Goal: Information Seeking & Learning: Learn about a topic

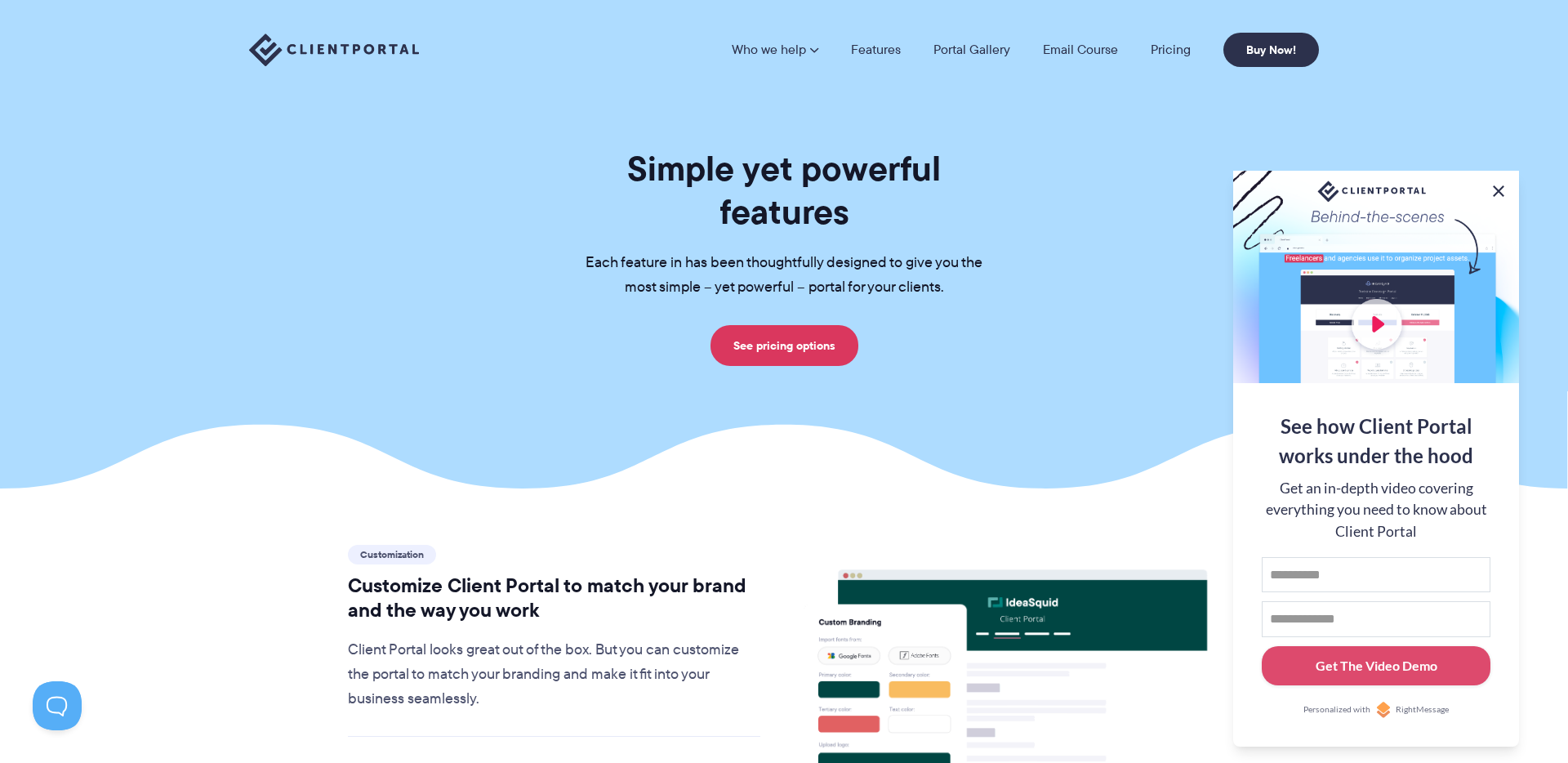
click at [1497, 188] on button at bounding box center [1498, 190] width 19 height 19
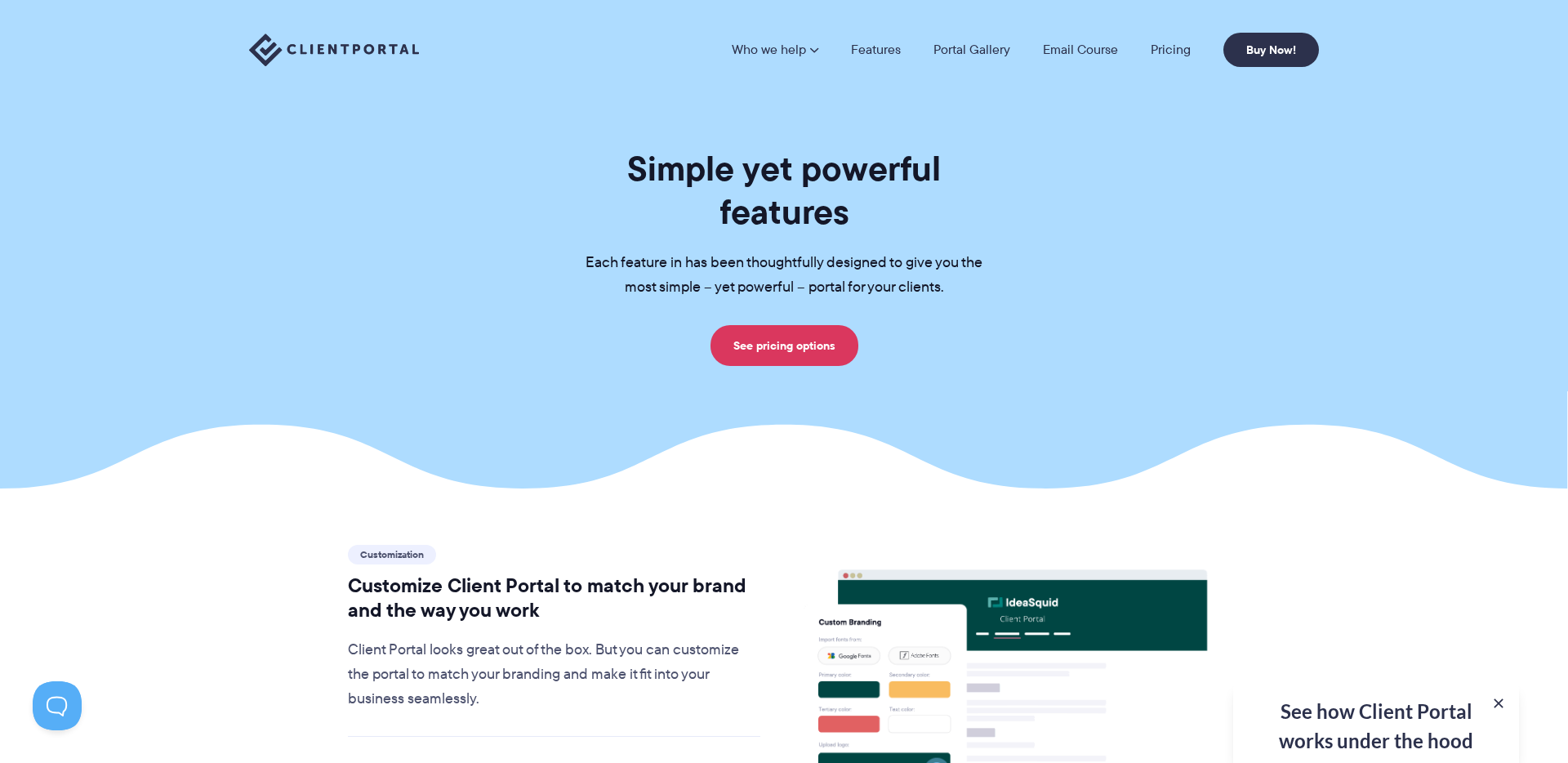
click at [343, 39] on img at bounding box center [334, 50] width 170 height 34
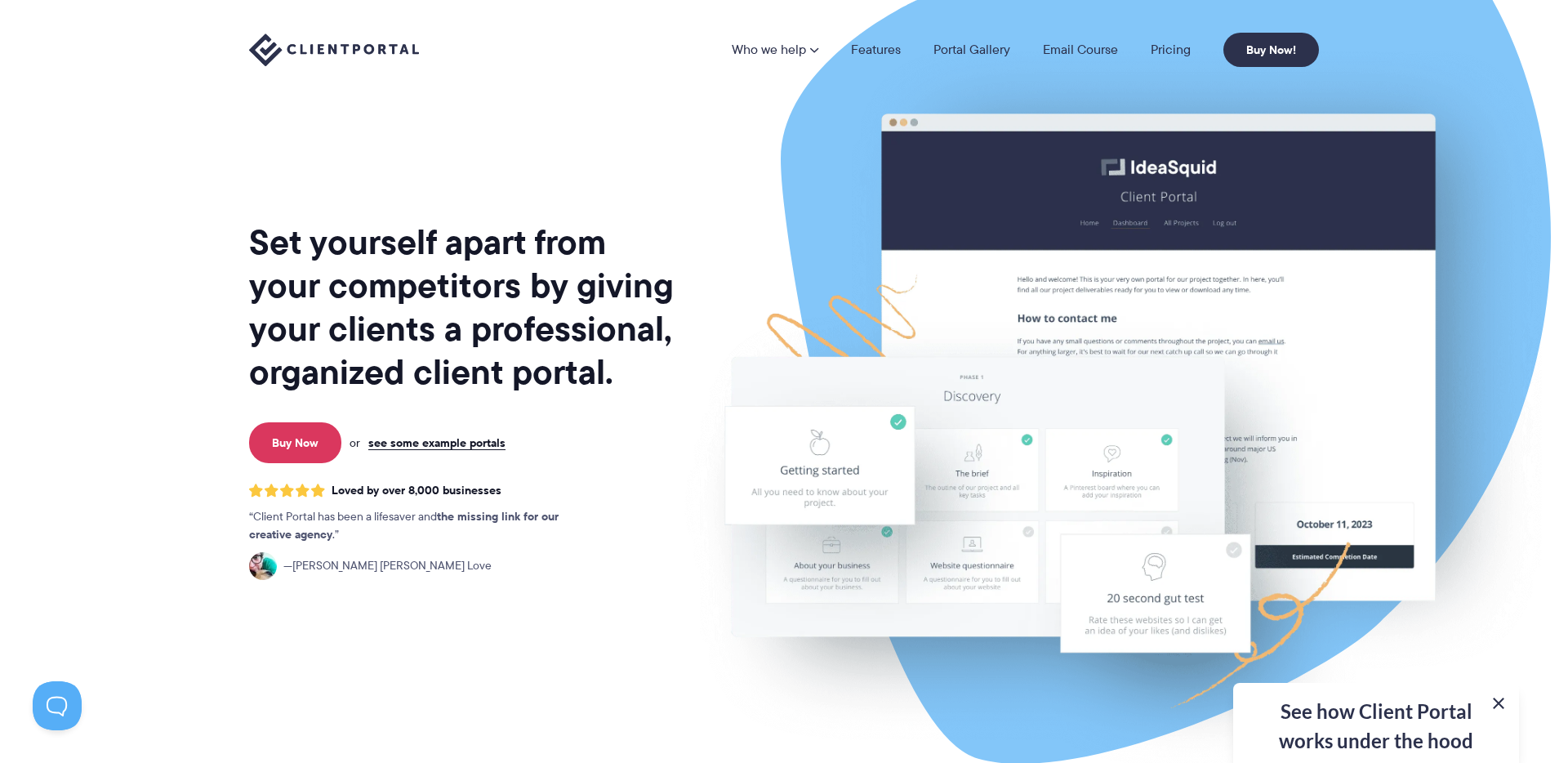
click at [1495, 704] on button at bounding box center [1498, 703] width 19 height 19
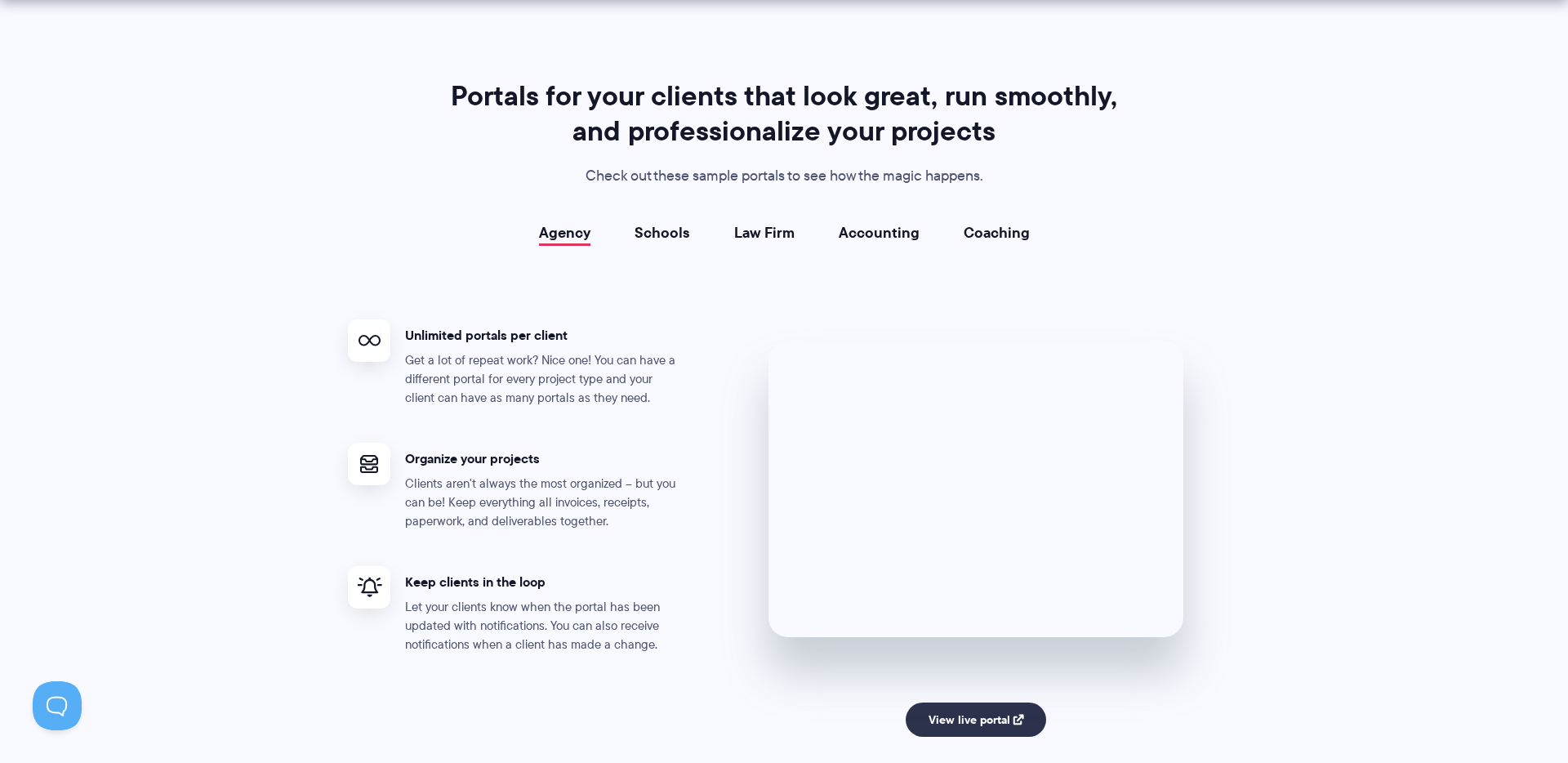
scroll to position [2881, 0]
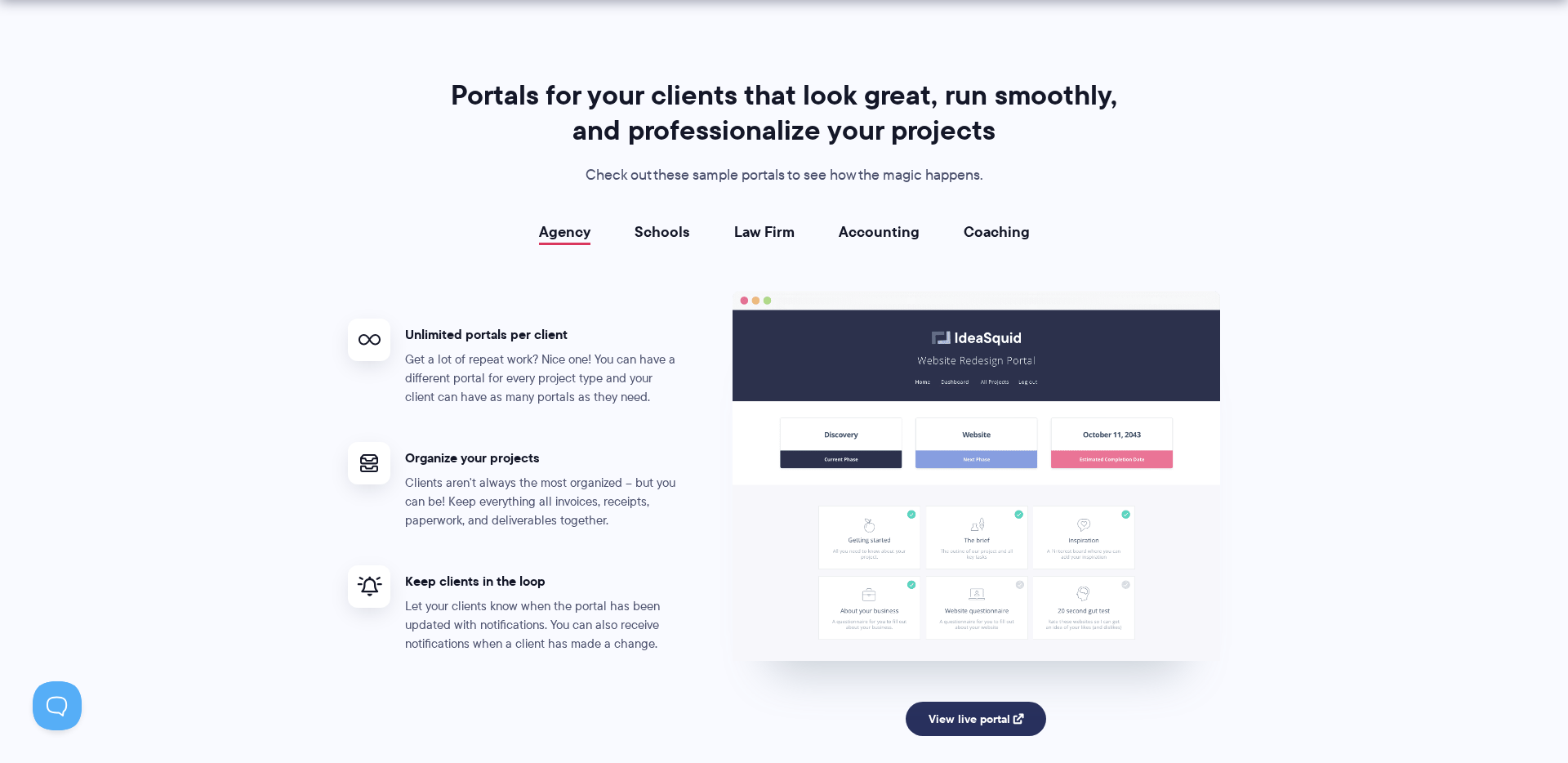
click at [993, 717] on link "View live portal" at bounding box center [976, 719] width 141 height 35
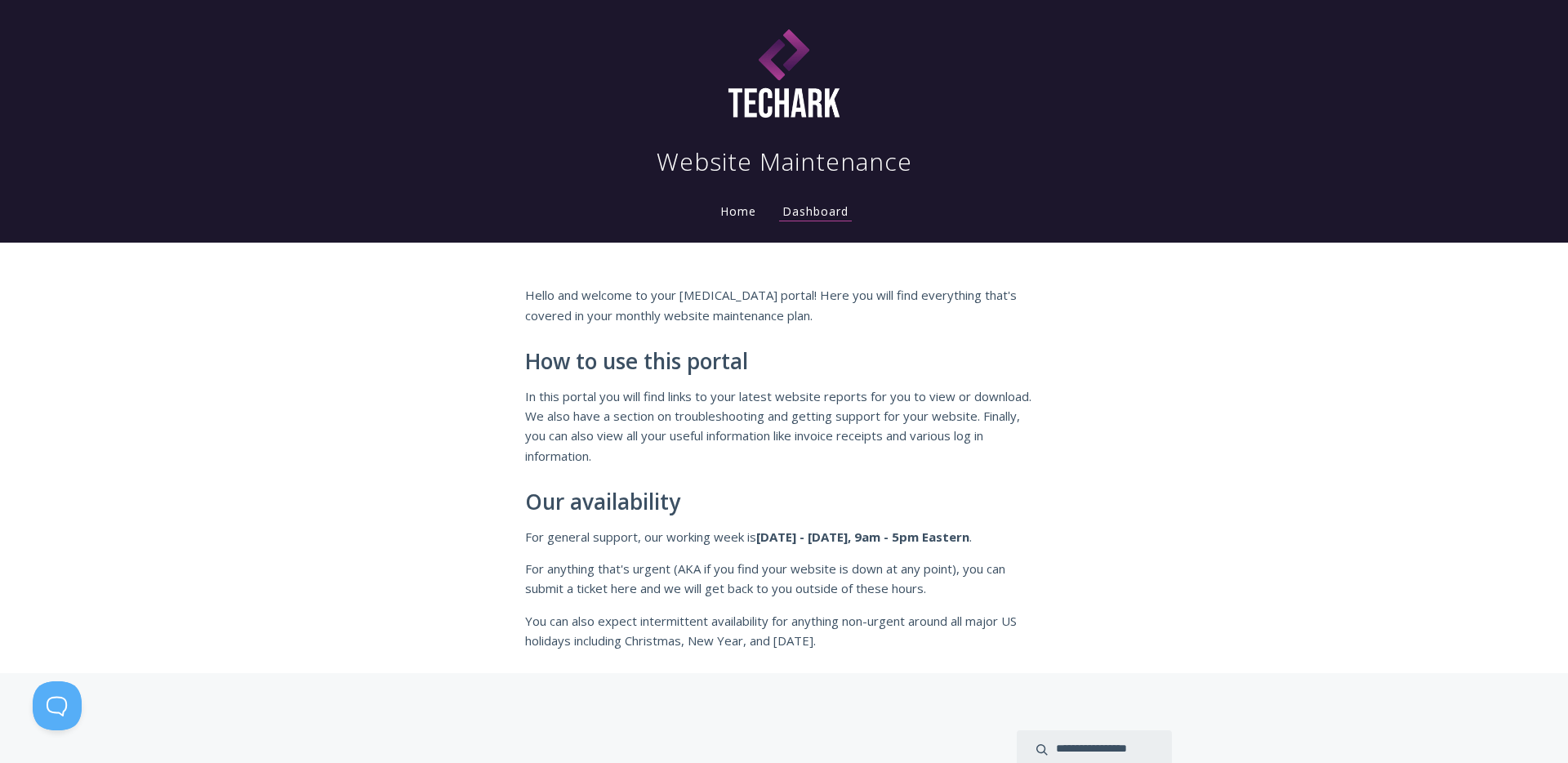
scroll to position [10, 0]
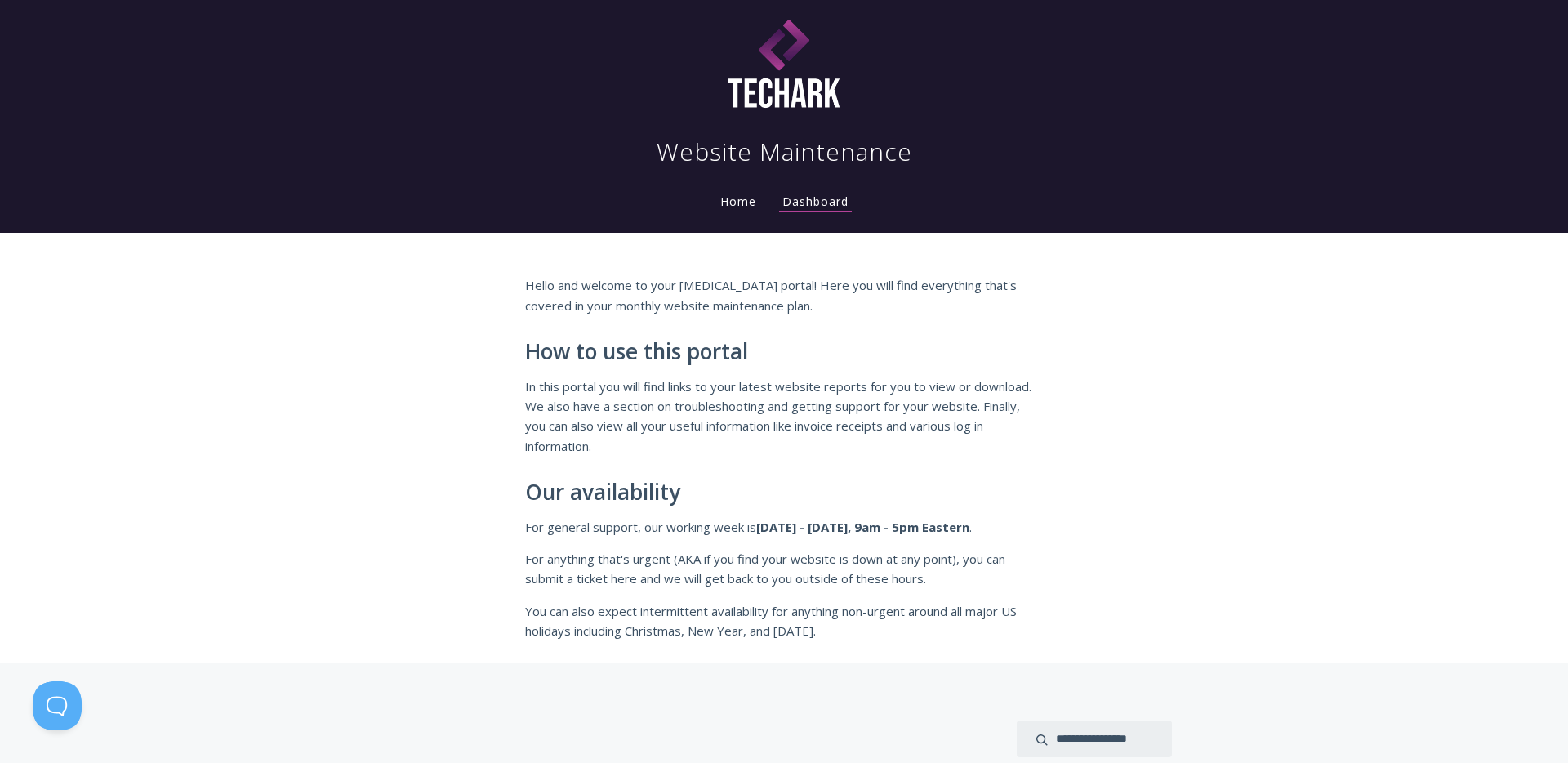
click at [732, 203] on link "Home" at bounding box center [738, 201] width 42 height 16
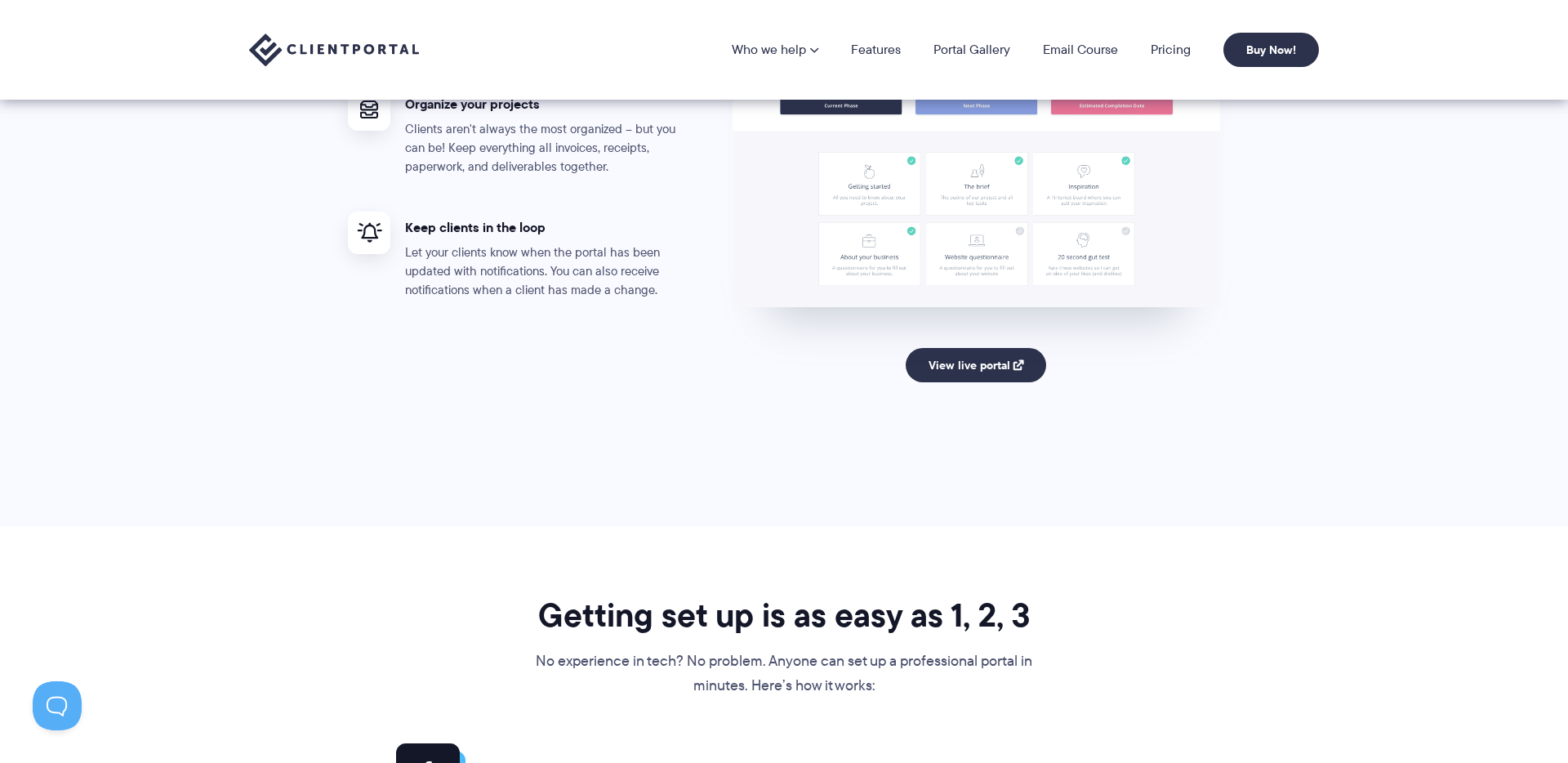
scroll to position [3228, 0]
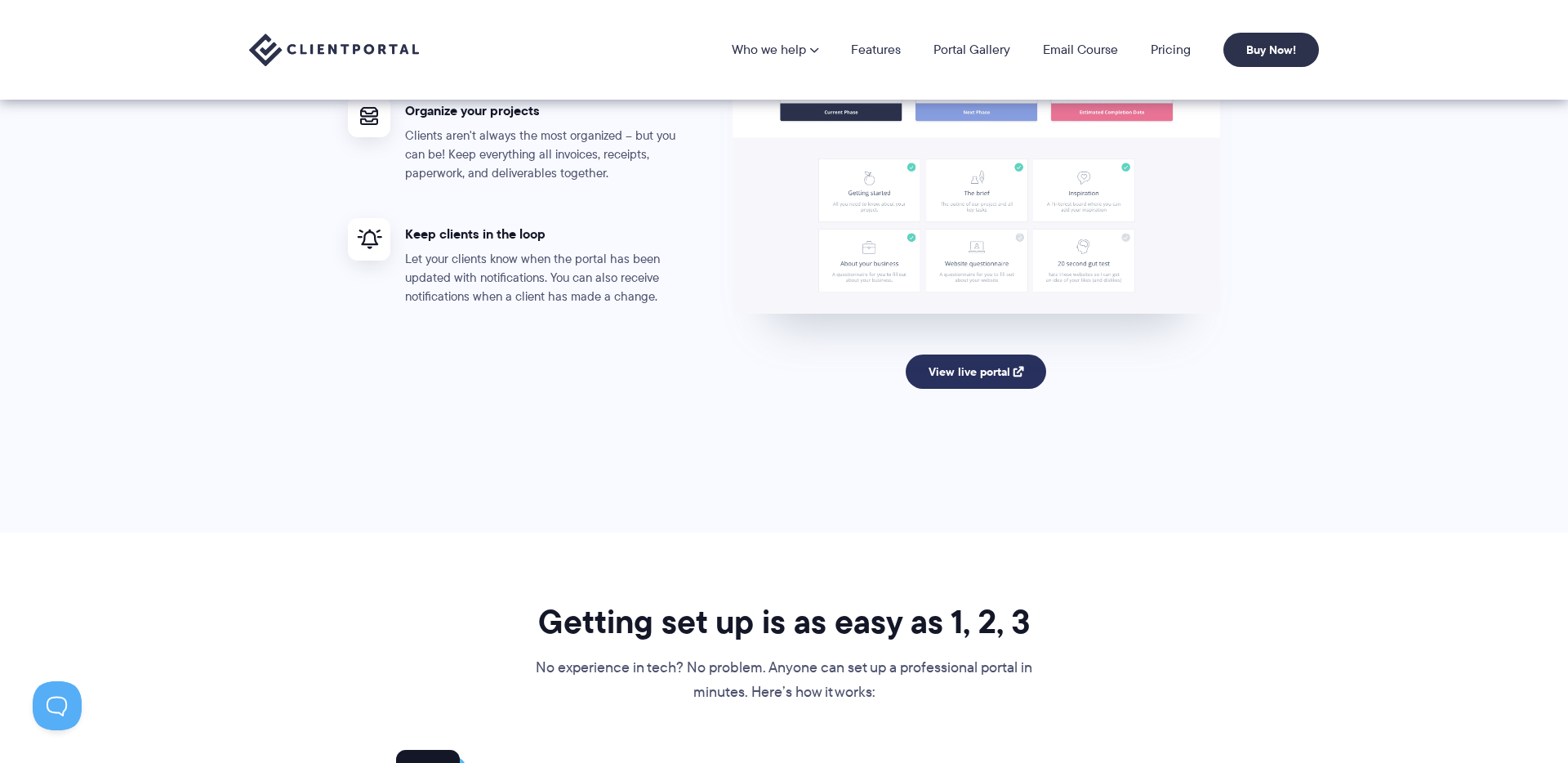
click at [997, 373] on link "View live portal" at bounding box center [976, 372] width 141 height 35
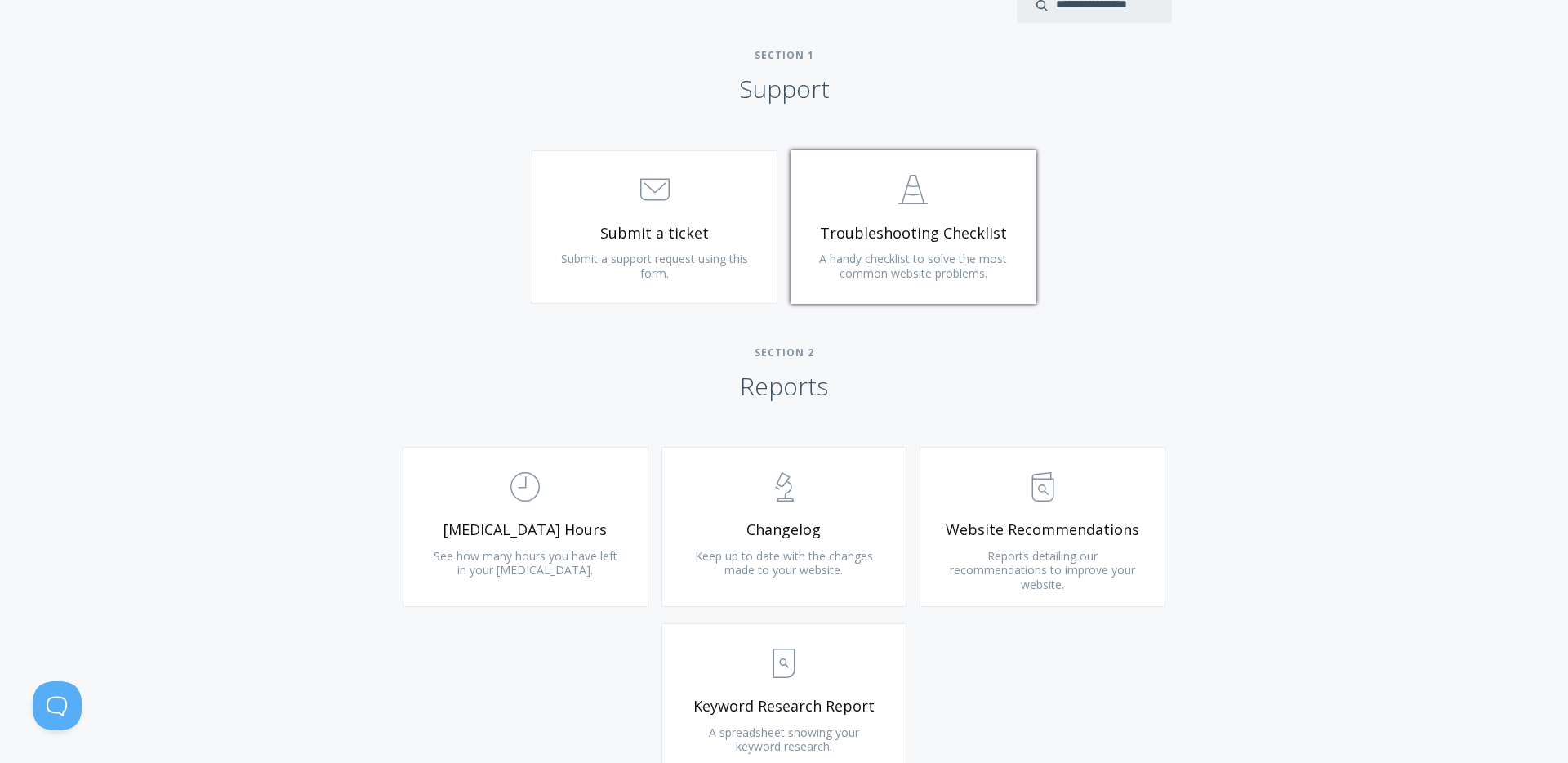
scroll to position [748, 0]
click at [921, 242] on link ".st0{fill:none;stroke:#000000;stroke-width:2;stroke-miterlimit:10;} Untitled-24…" at bounding box center [912, 223] width 246 height 154
click at [1293, 231] on div "Type more than three characters to get results. See search results below. No se…" at bounding box center [784, 609] width 1568 height 1370
click at [706, 218] on link ".st0{fill:none;stroke:#000000;stroke-width:2;stroke-miterlimit:10;} 3. Communic…" at bounding box center [654, 223] width 246 height 154
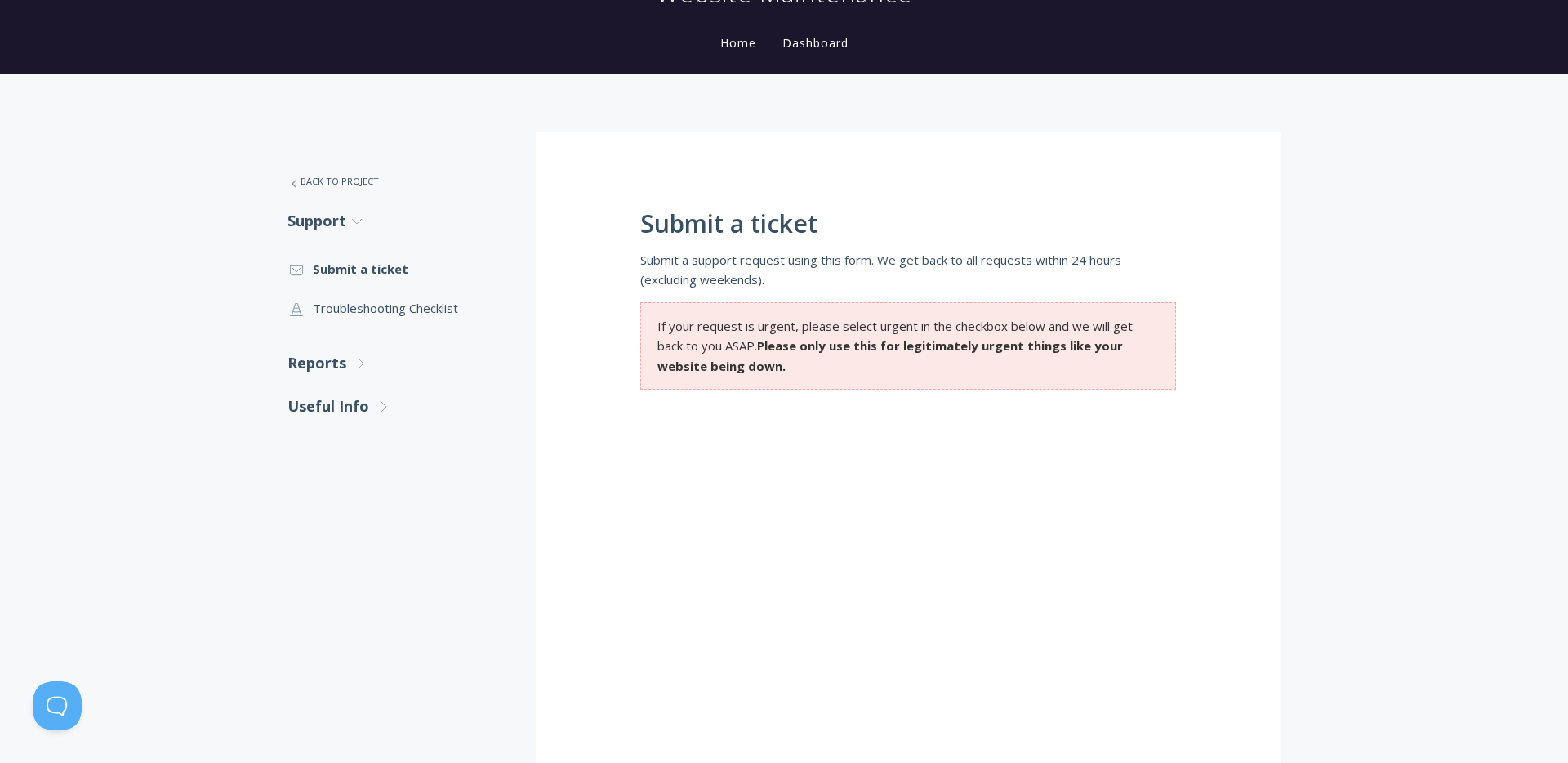
scroll to position [147, 0]
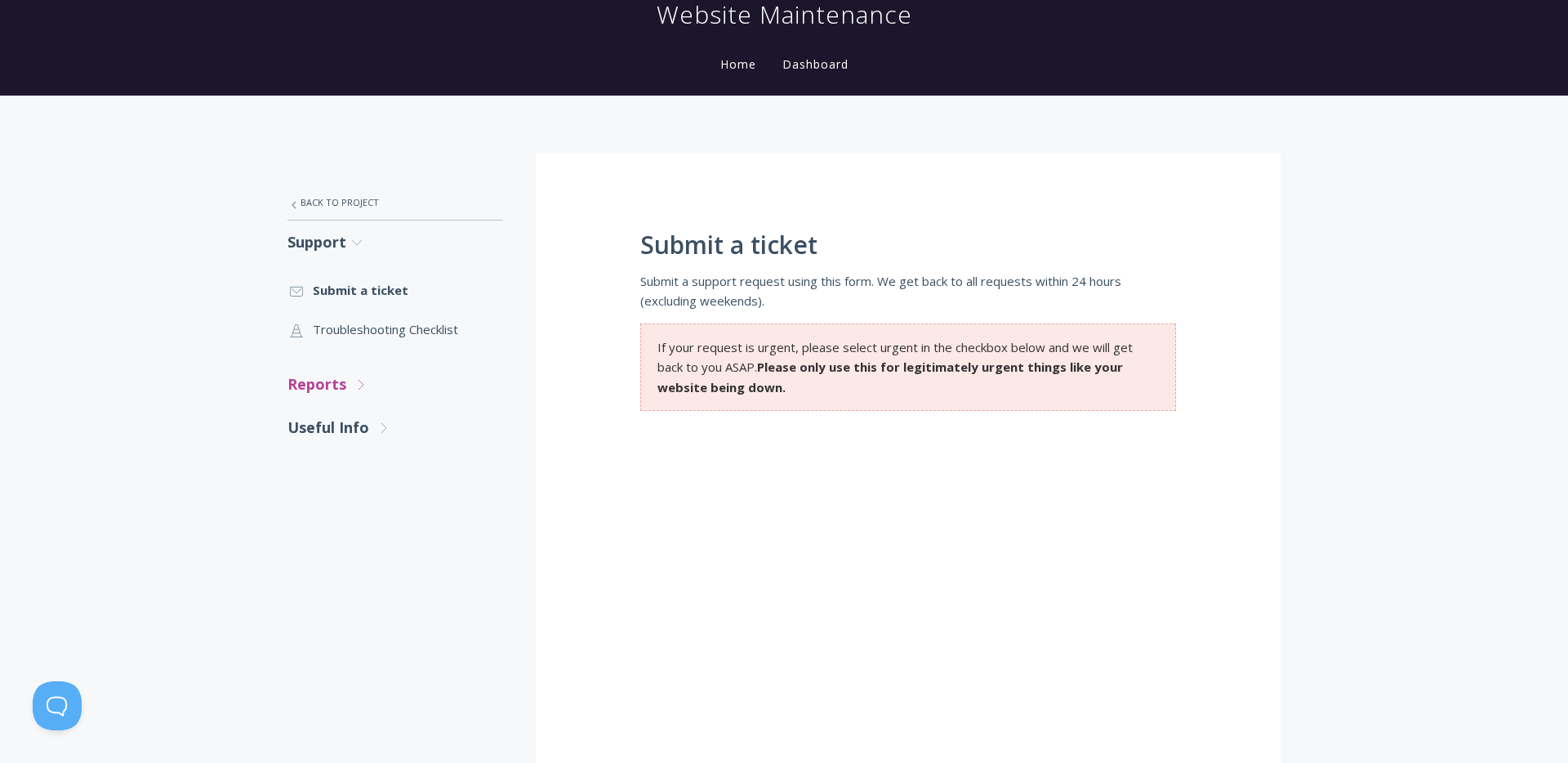
click at [324, 380] on link "Reports .st0{fill:none;stroke:#000000;stroke-width:2;stroke-miterlimit:10;} Unt…" at bounding box center [395, 383] width 216 height 43
click at [368, 436] on link ".st0{fill:none;stroke:#000000;stroke-width:2;stroke-miterlimit:10;} Untitled-18…" at bounding box center [395, 432] width 216 height 39
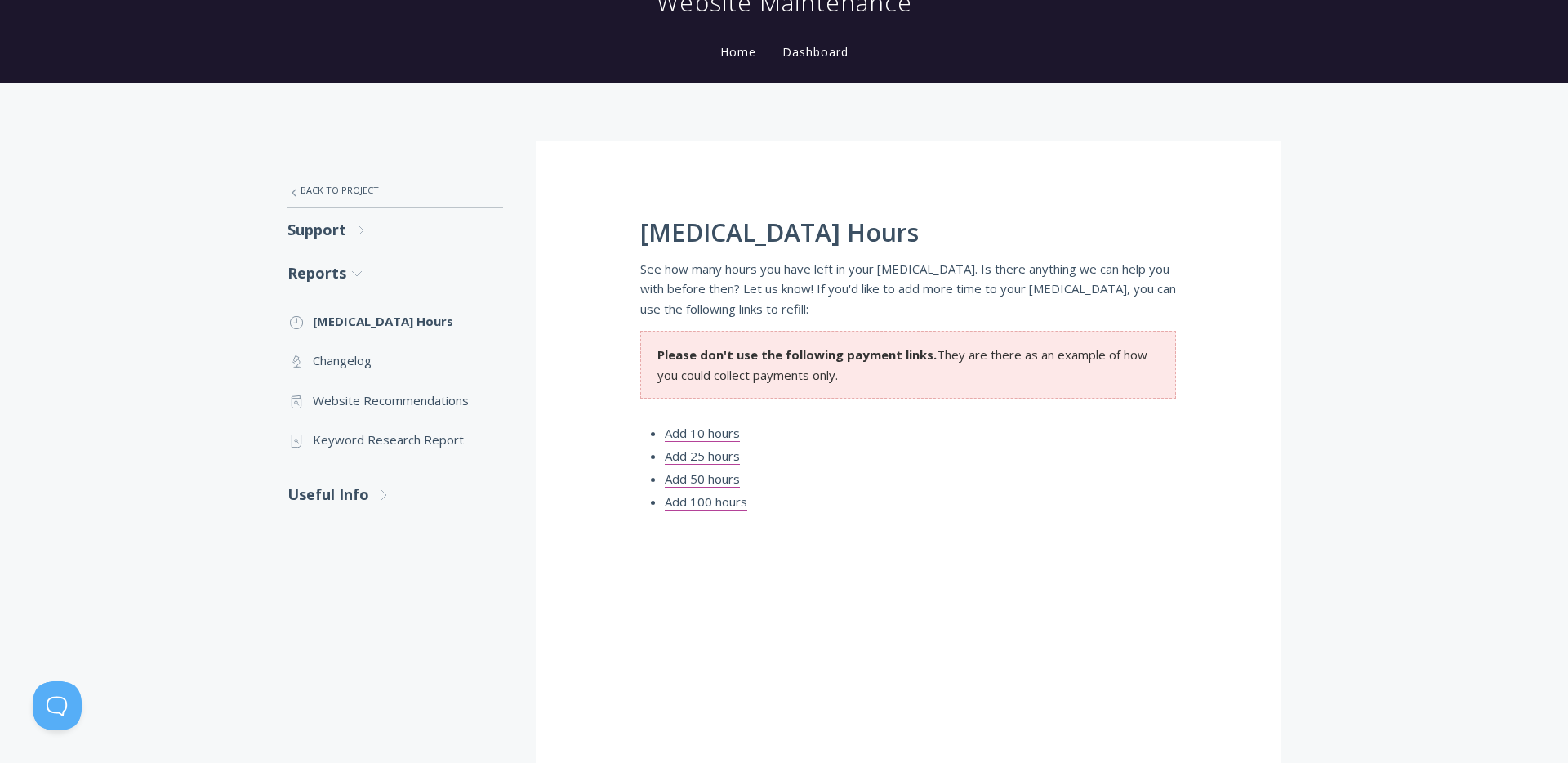
scroll to position [152, 0]
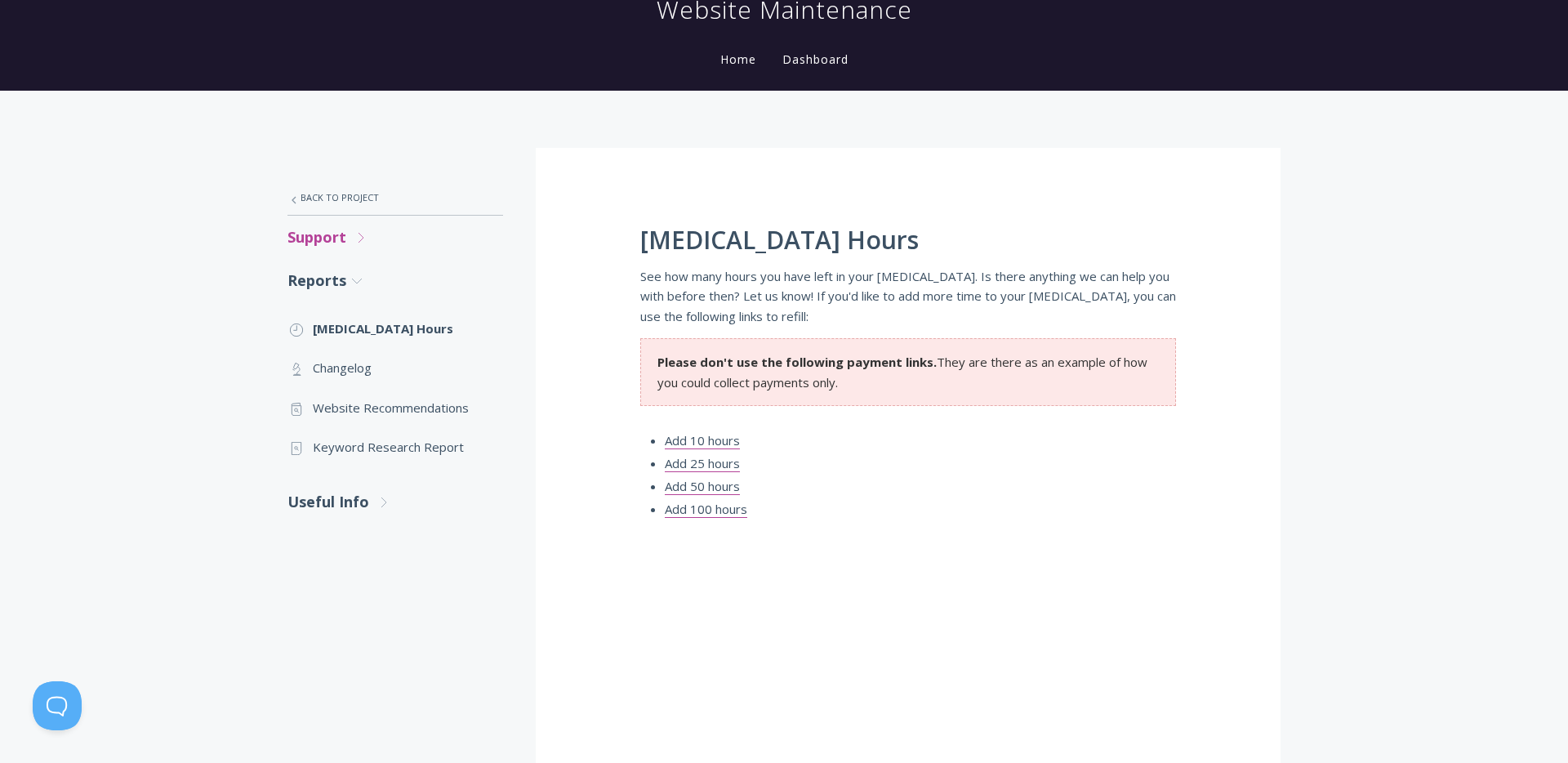
click at [315, 241] on link "Support .st0{fill:none;stroke:#000000;stroke-width:2;stroke-miterlimit:10;} Unt…" at bounding box center [395, 237] width 216 height 43
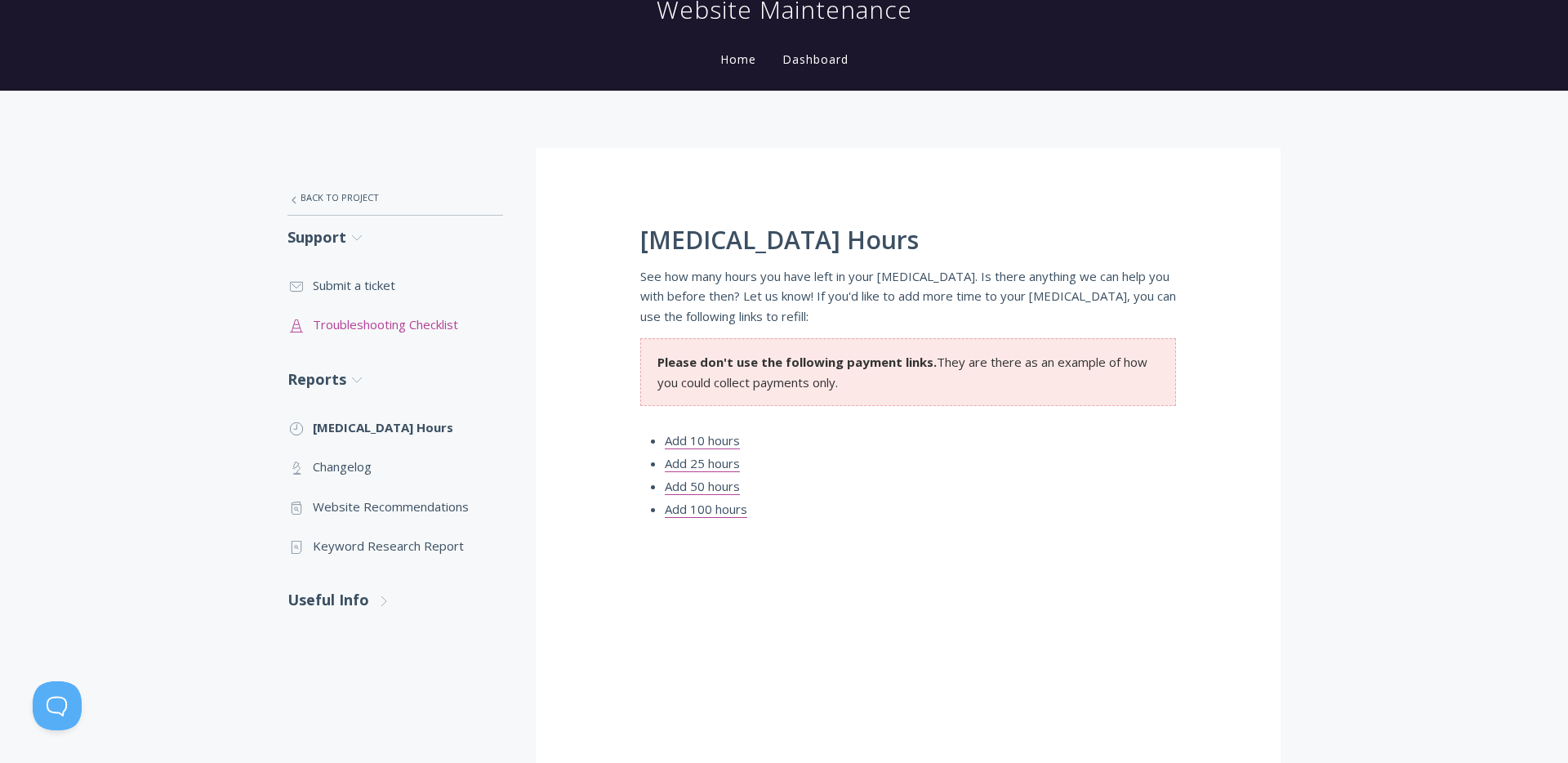
click at [359, 322] on link ".st0{fill:none;stroke:#000000;stroke-width:2;stroke-miterlimit:10;} Untitled-24…" at bounding box center [395, 324] width 216 height 39
click at [825, 62] on link "Dashboard" at bounding box center [815, 59] width 72 height 16
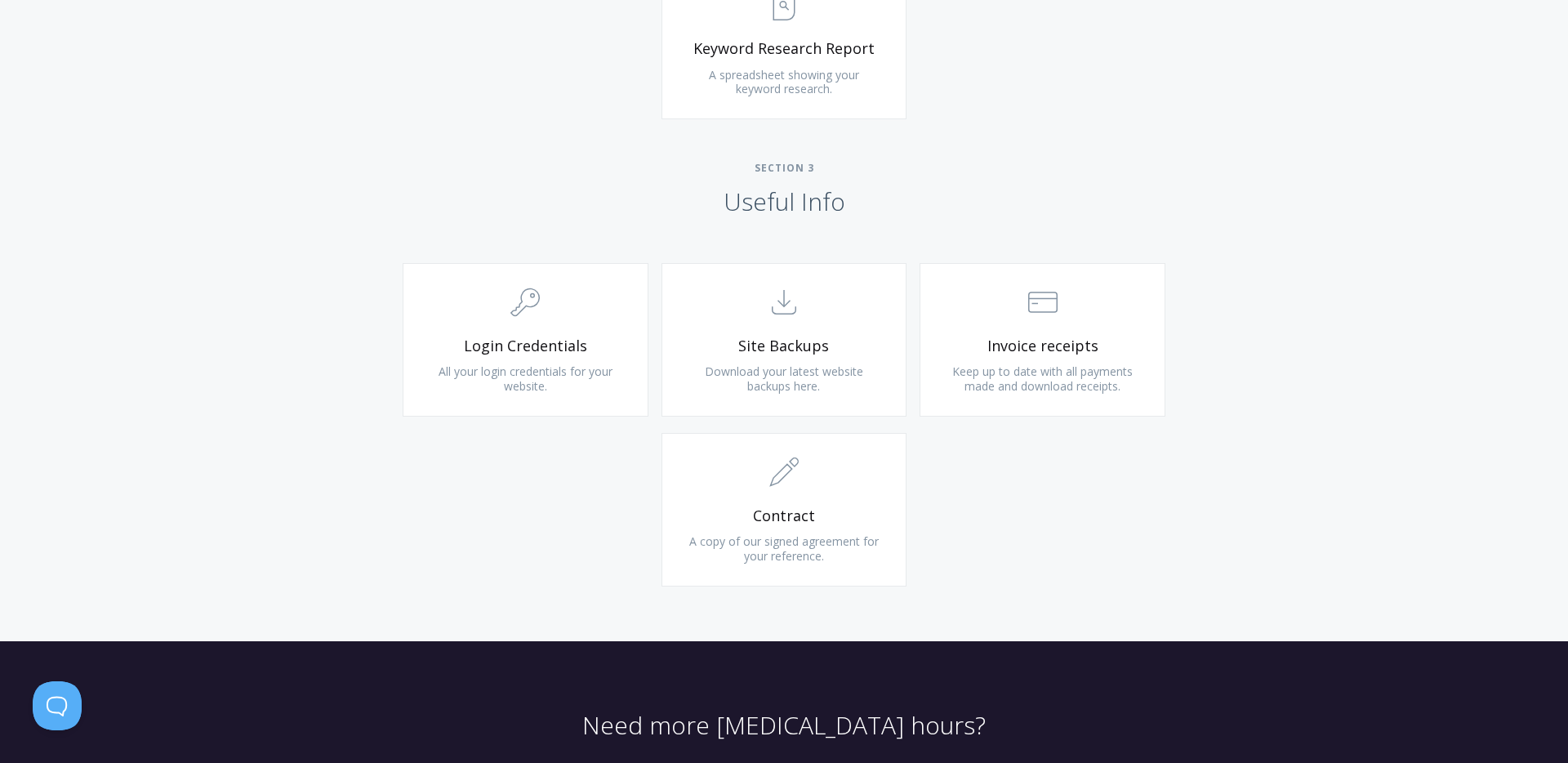
scroll to position [1403, 0]
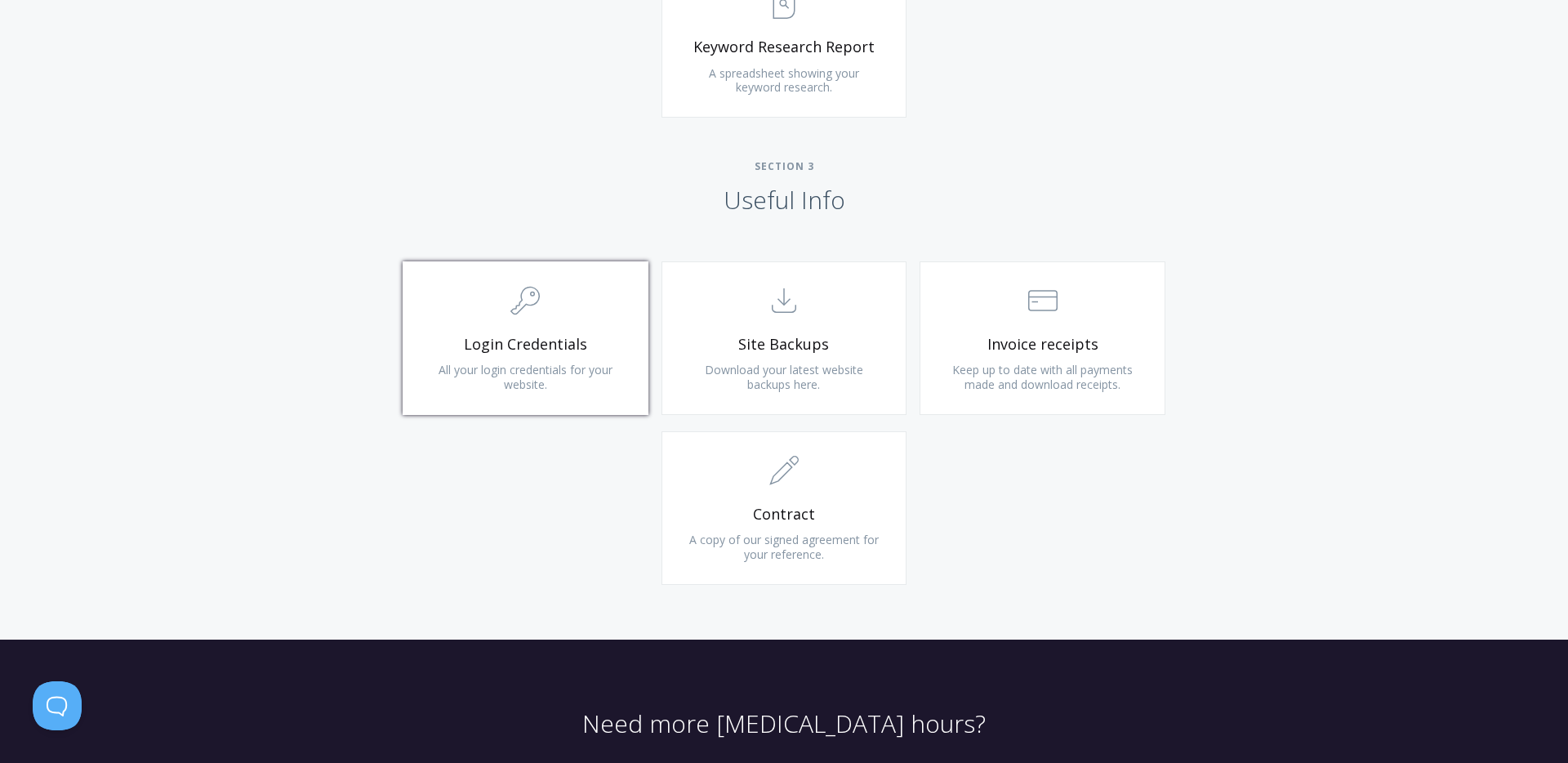
click at [554, 340] on span "Login Credentials" at bounding box center [525, 344] width 195 height 19
click at [802, 458] on span ".st0{fill:none;stroke:#000000;stroke-width:2;stroke-miterlimit:10;} 1. General" at bounding box center [784, 471] width 195 height 49
click at [1085, 375] on span "Keep up to date with all payments made and download receipts." at bounding box center [1041, 377] width 180 height 30
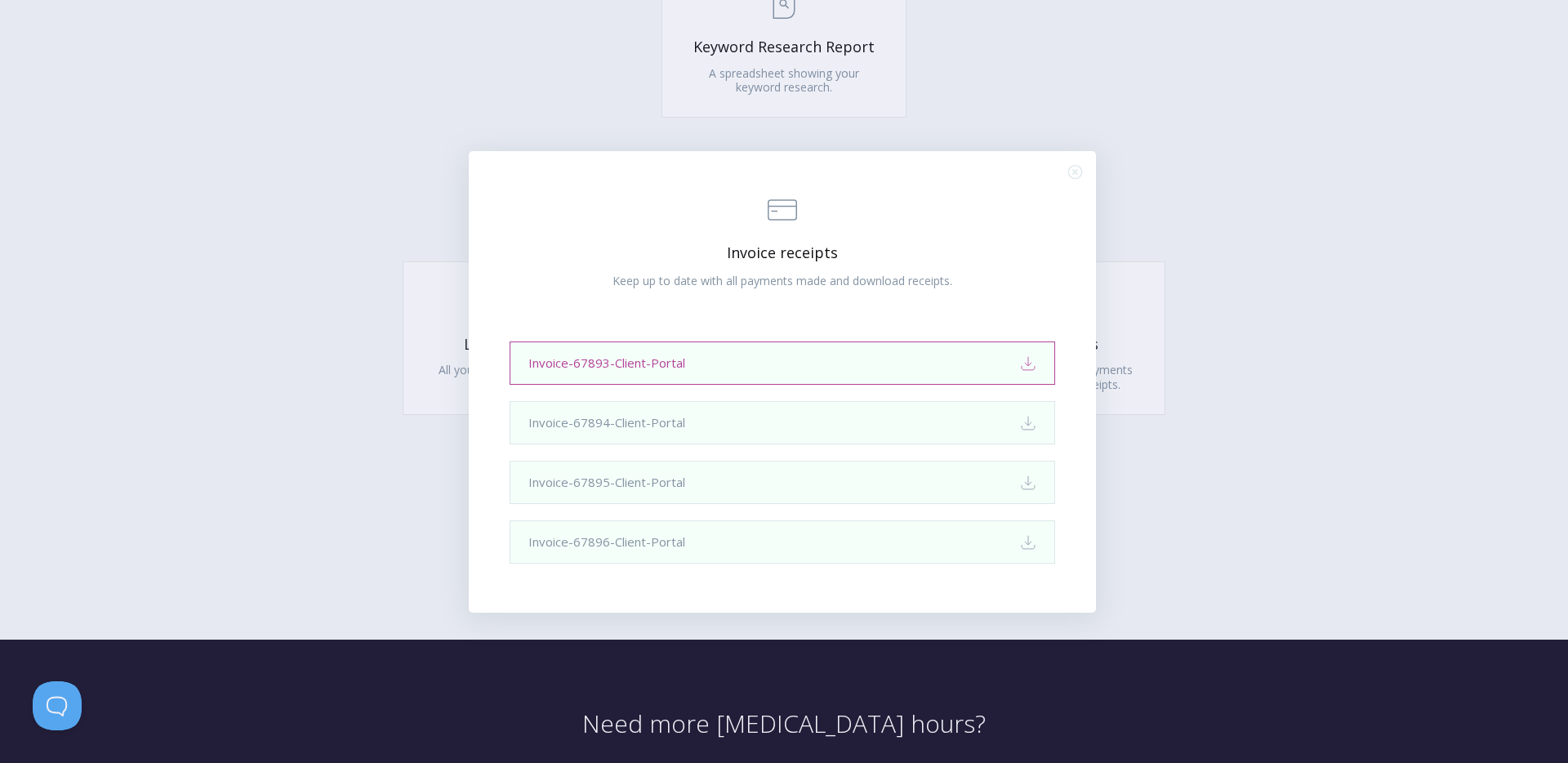
click at [1011, 368] on link "Invoice-67893-Client-Portal Download" at bounding box center [782, 362] width 546 height 43
click at [1077, 174] on line "Close (Press escape to close)" at bounding box center [1074, 171] width 5 height 5
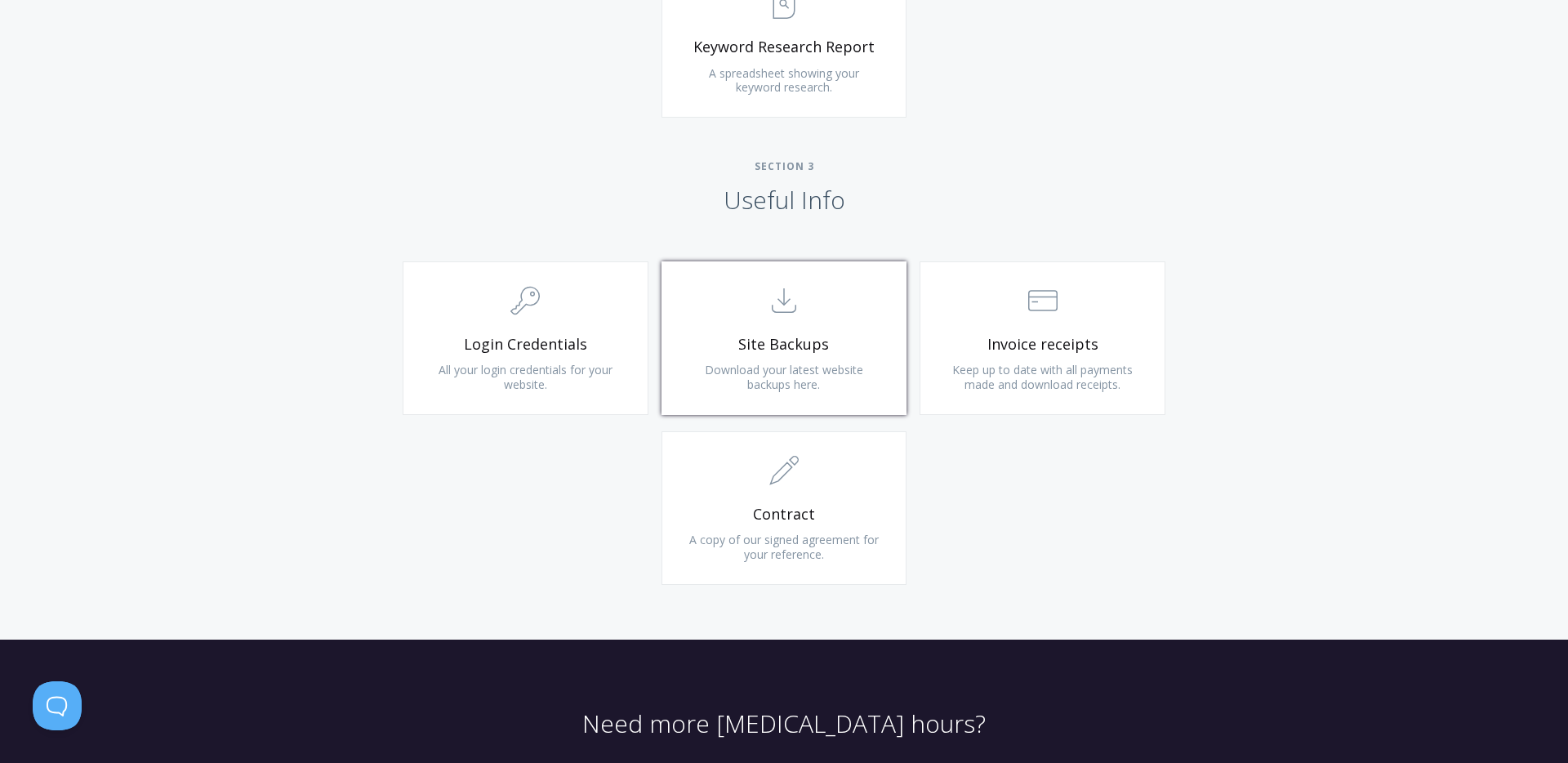
click at [844, 355] on link ".st0{fill:none;stroke:#000000;stroke-width:2;stroke-miterlimit:10;} Untitled-15…" at bounding box center [784, 339] width 246 height 154
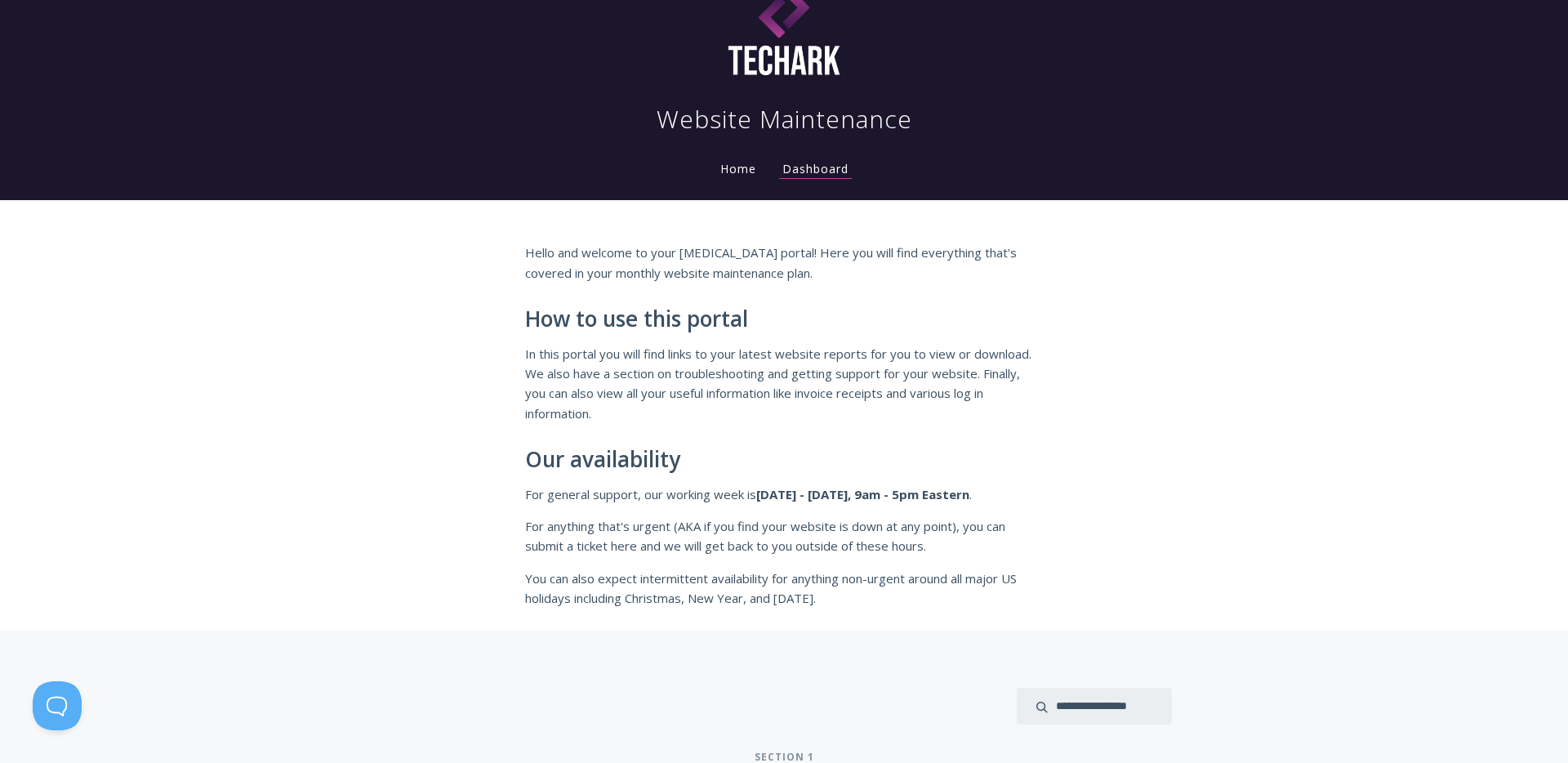
scroll to position [42, 0]
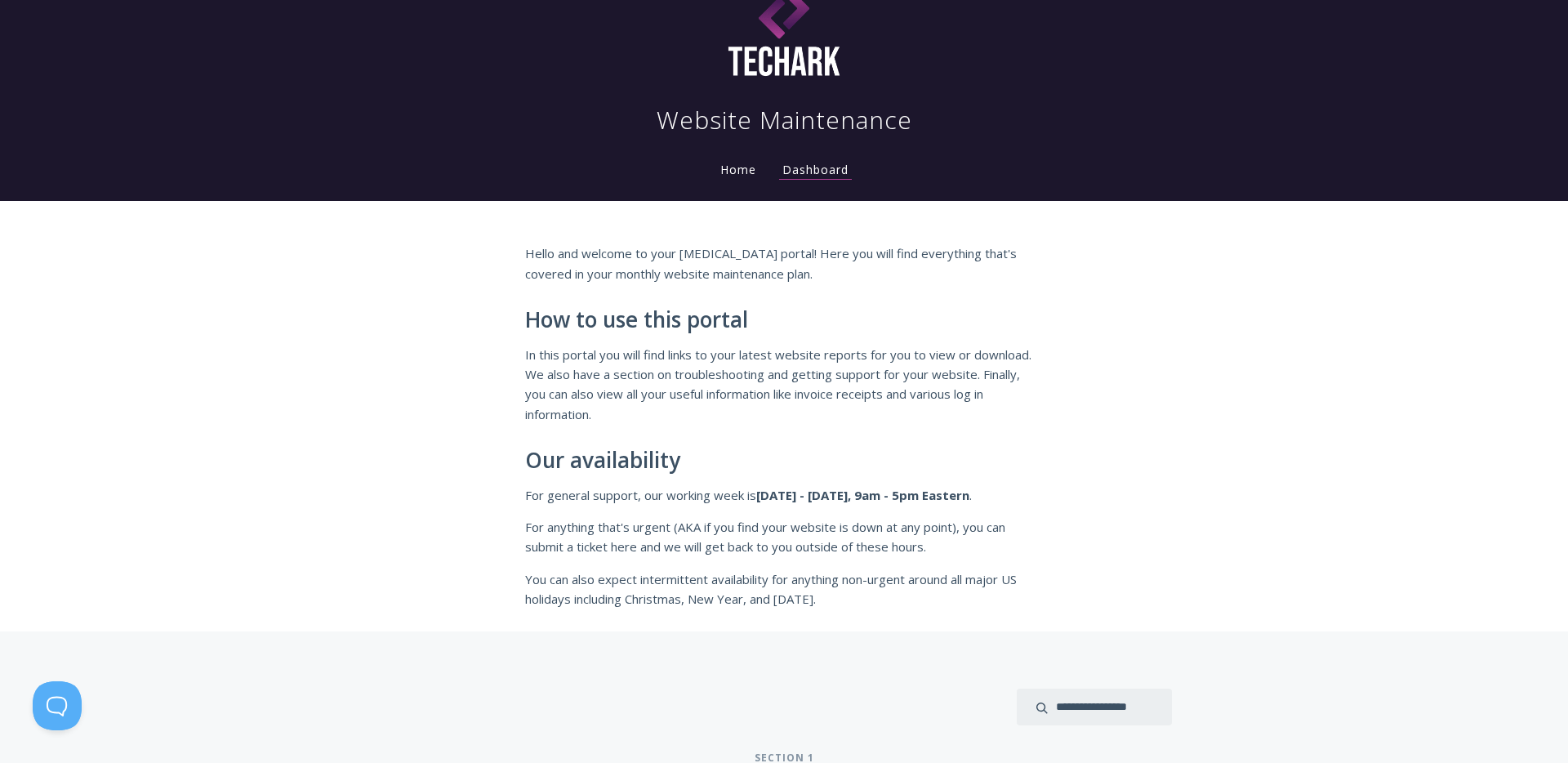
click at [736, 171] on link "Home" at bounding box center [738, 169] width 42 height 16
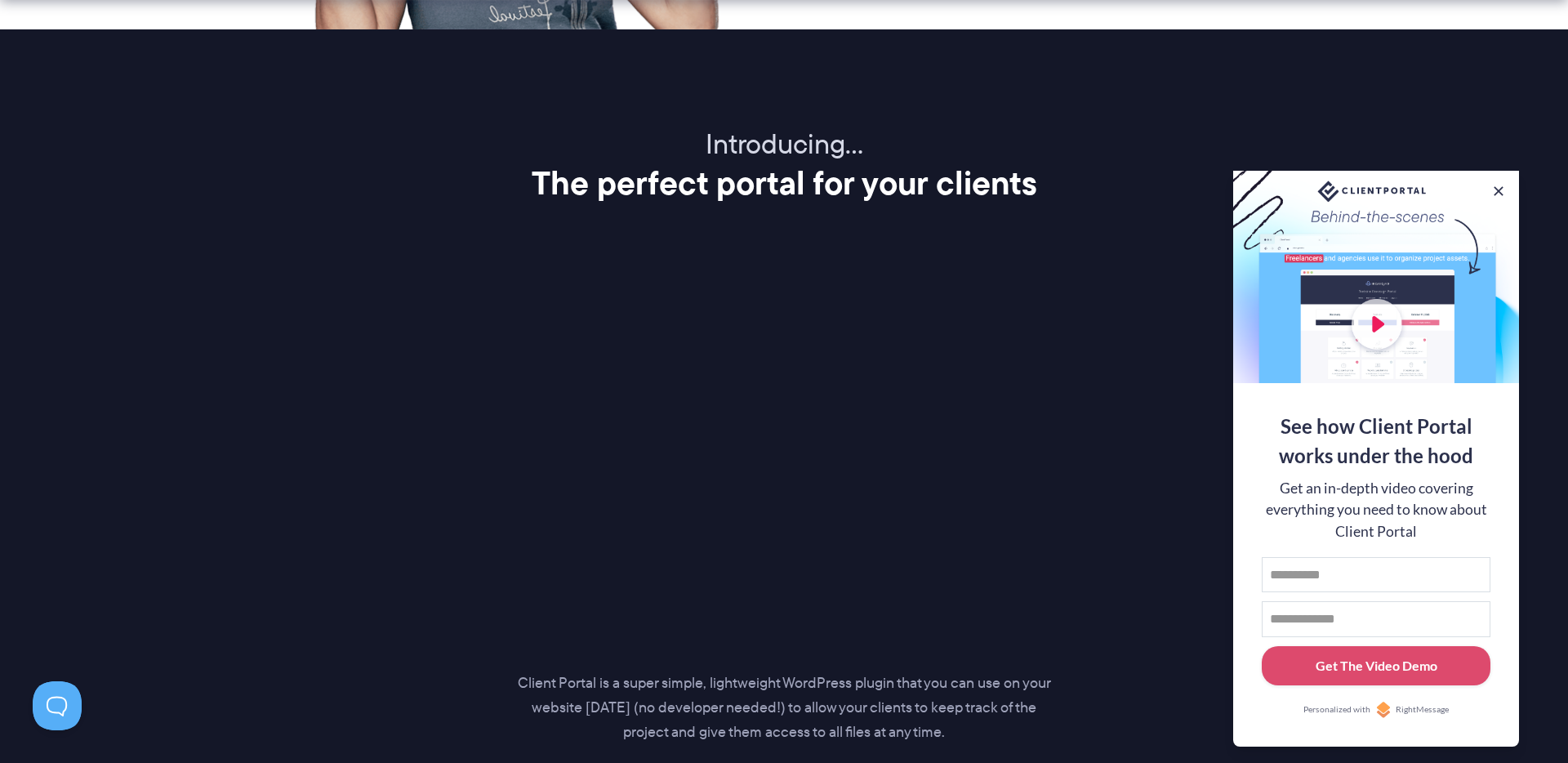
scroll to position [1950, 0]
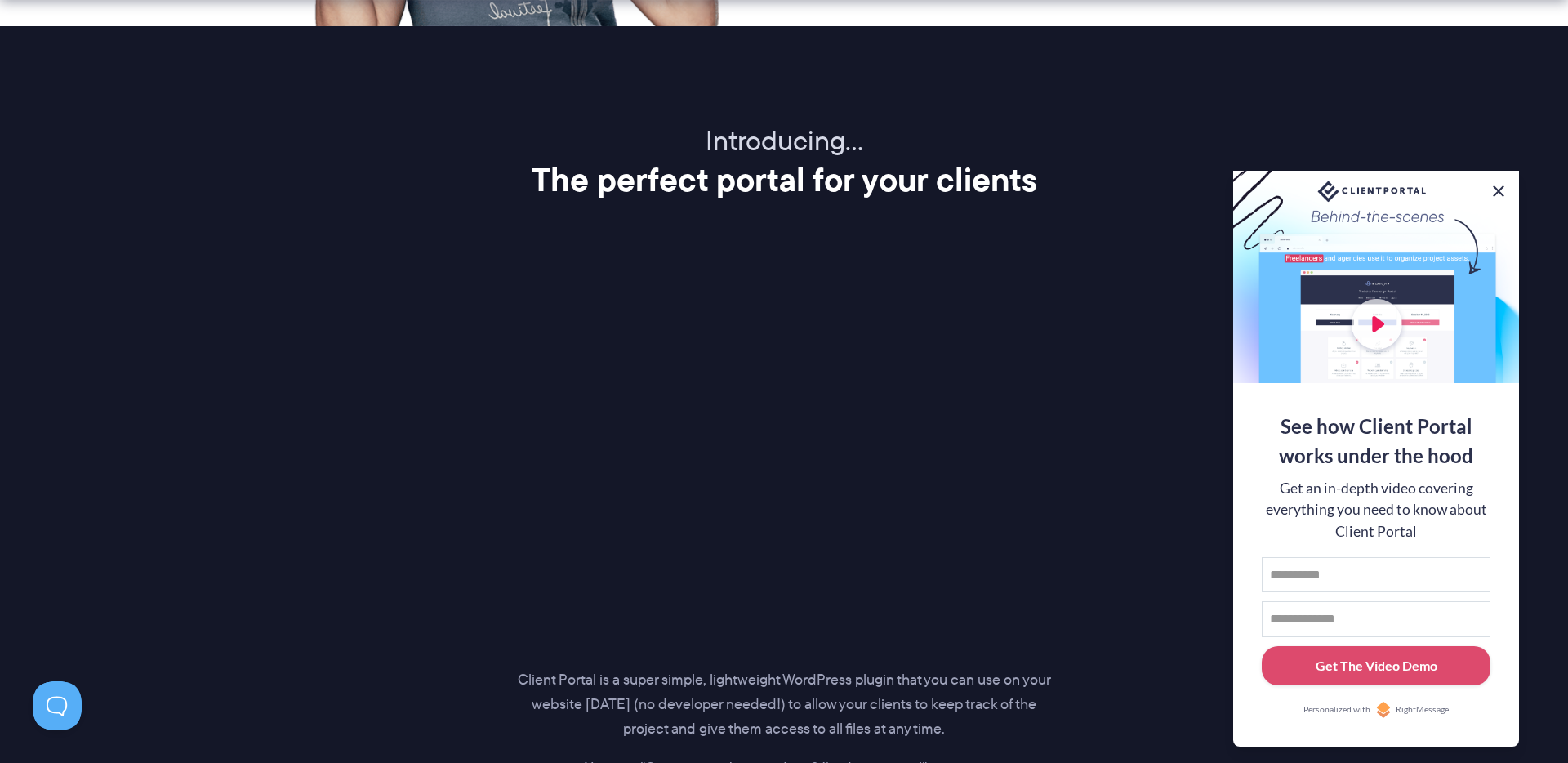
click at [1499, 189] on button at bounding box center [1498, 190] width 19 height 19
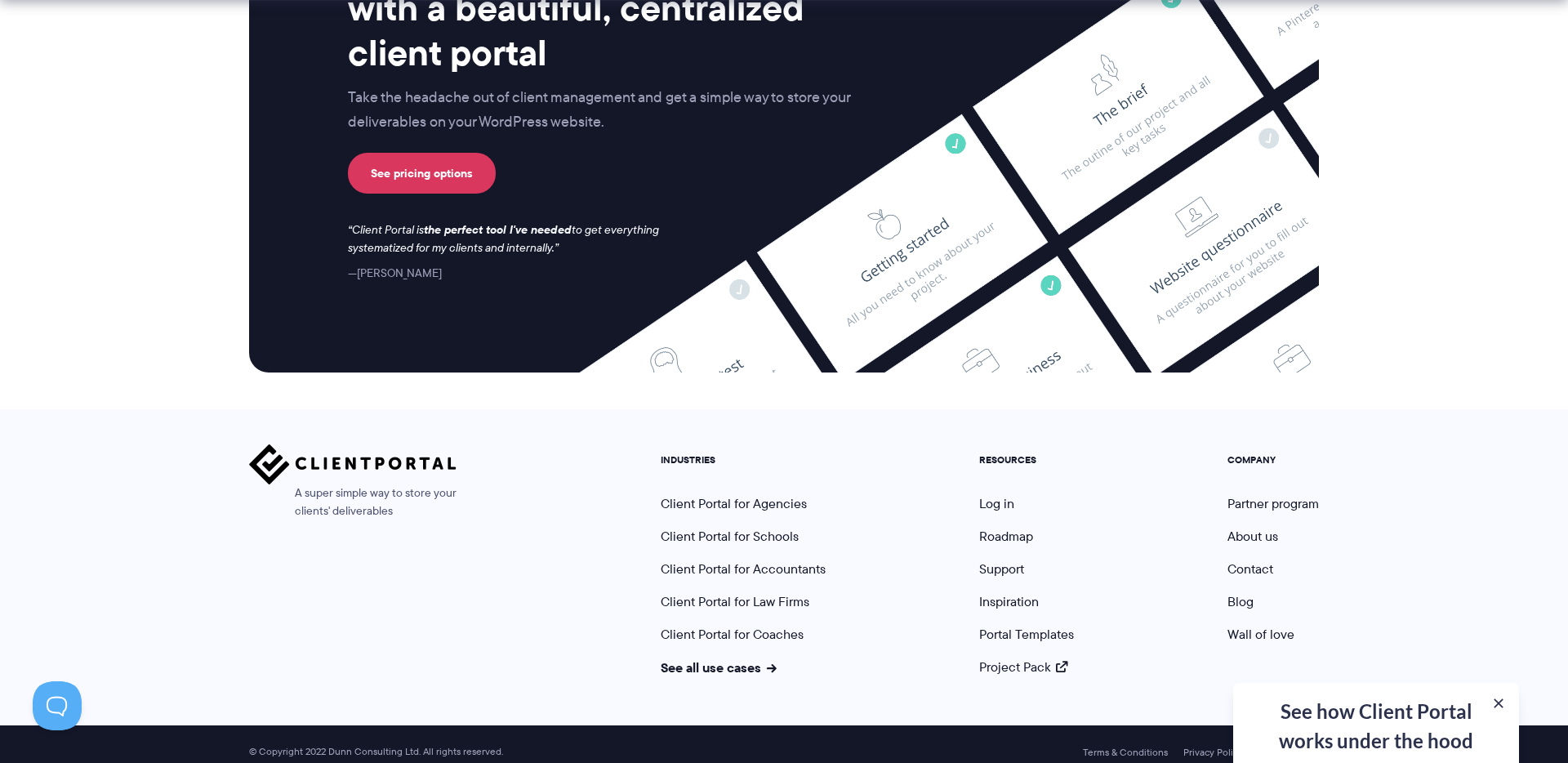
scroll to position [6746, 0]
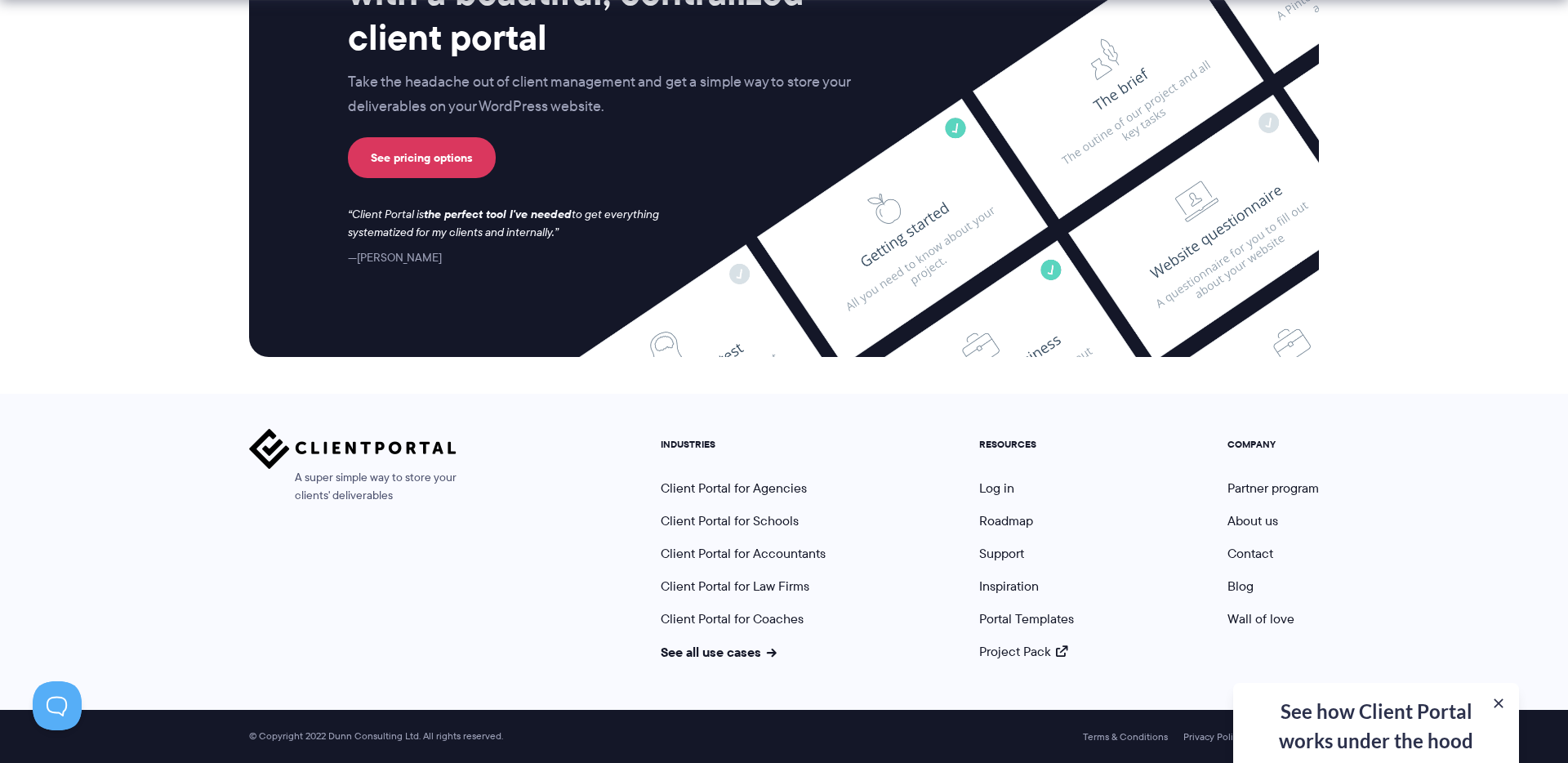
click at [1498, 699] on button at bounding box center [1499, 704] width 16 height 16
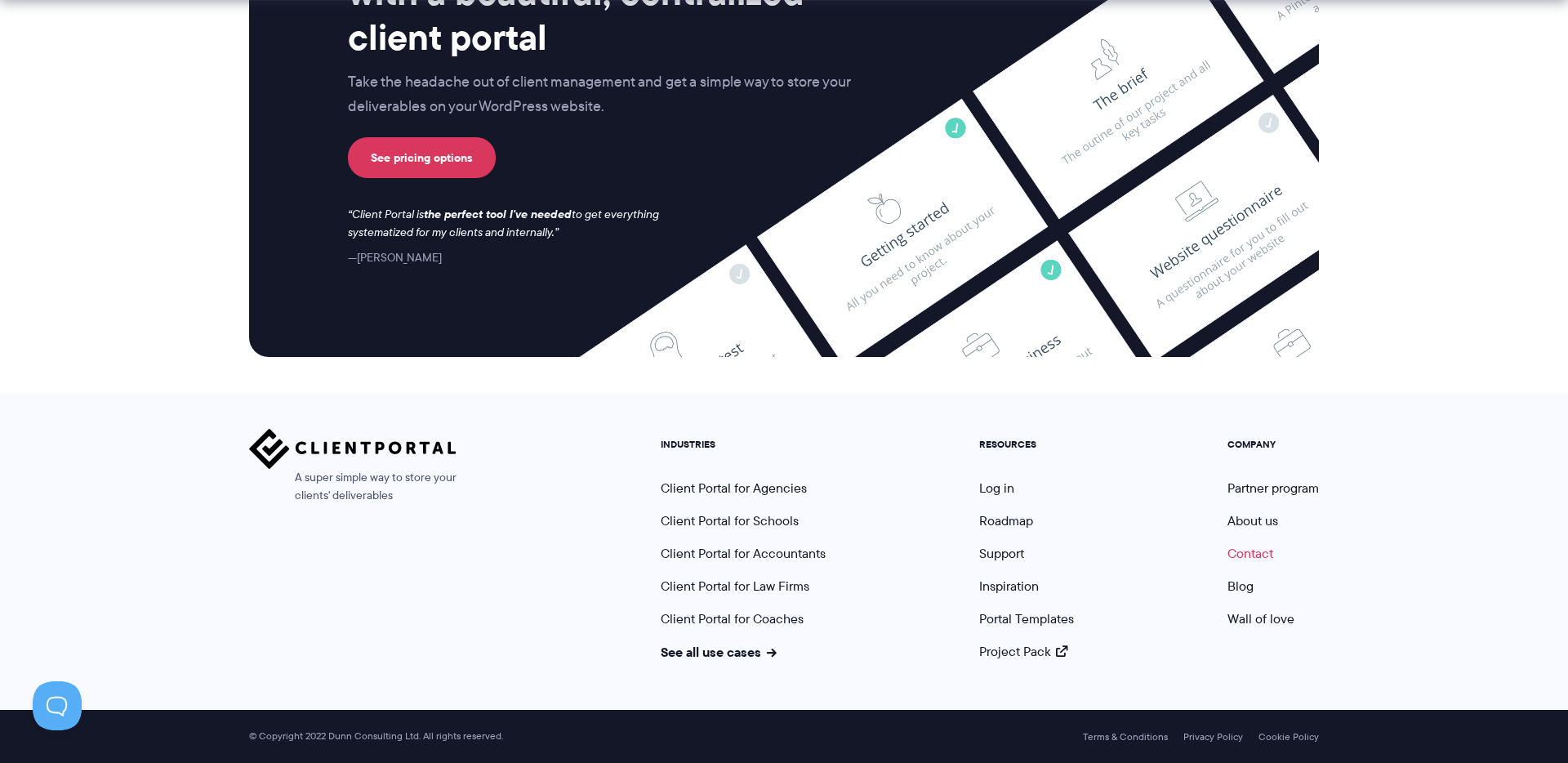
click at [1261, 547] on link "Contact" at bounding box center [1250, 553] width 46 height 19
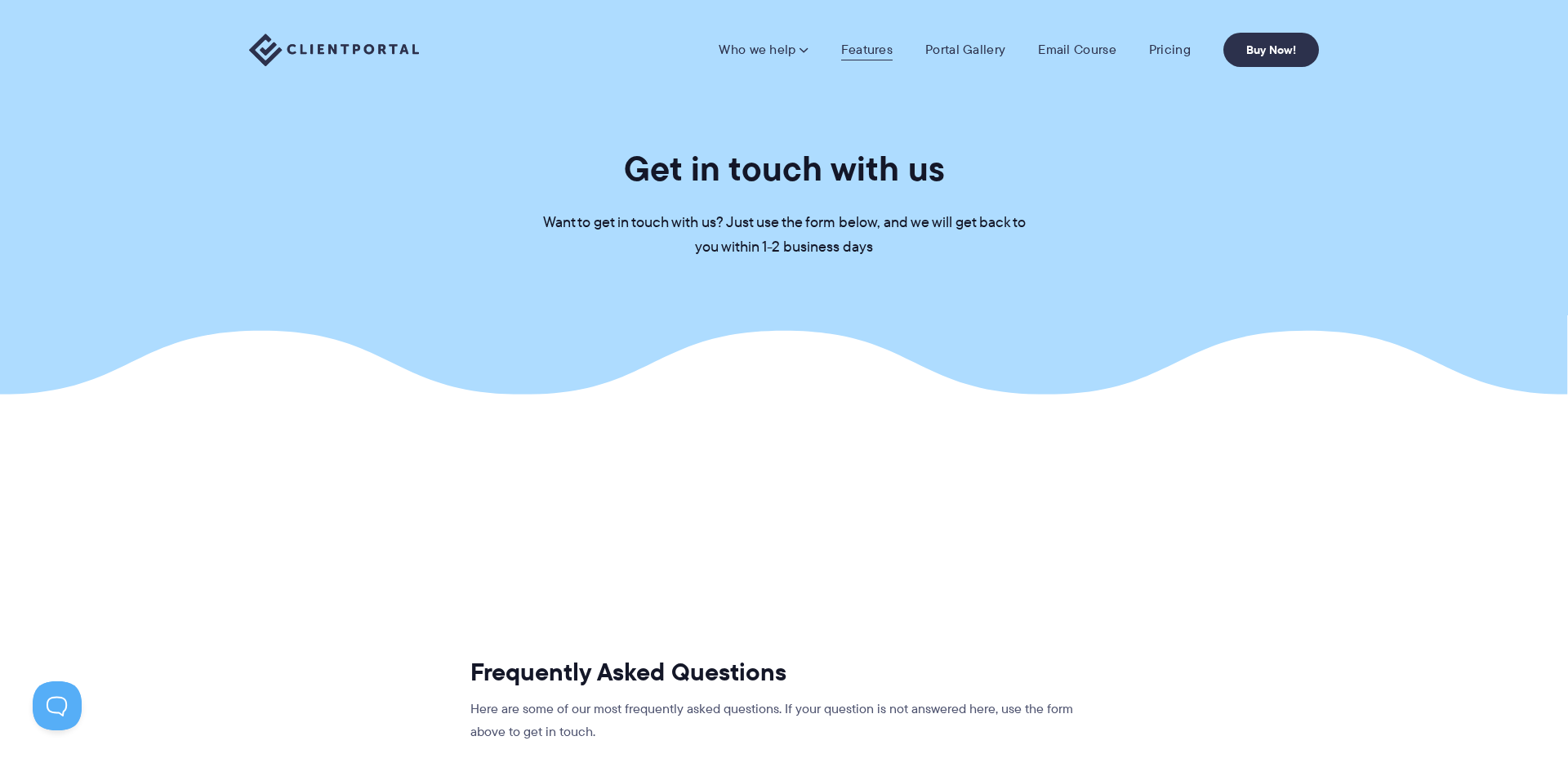
scroll to position [5, 0]
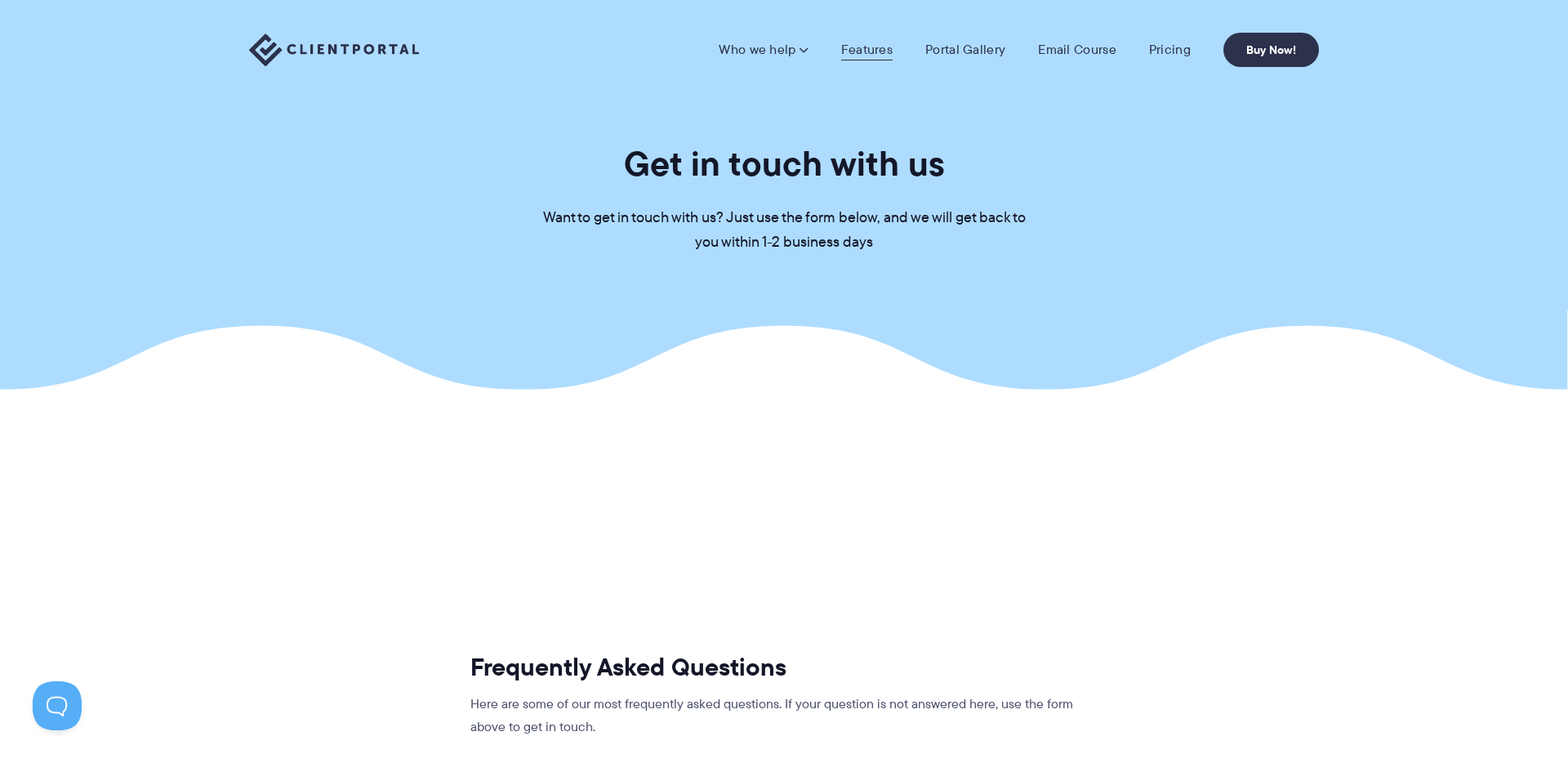
click at [875, 48] on nav "Who we help Who we help View pricing Agencies See how Client Portal can help gi…" at bounding box center [1019, 50] width 600 height 35
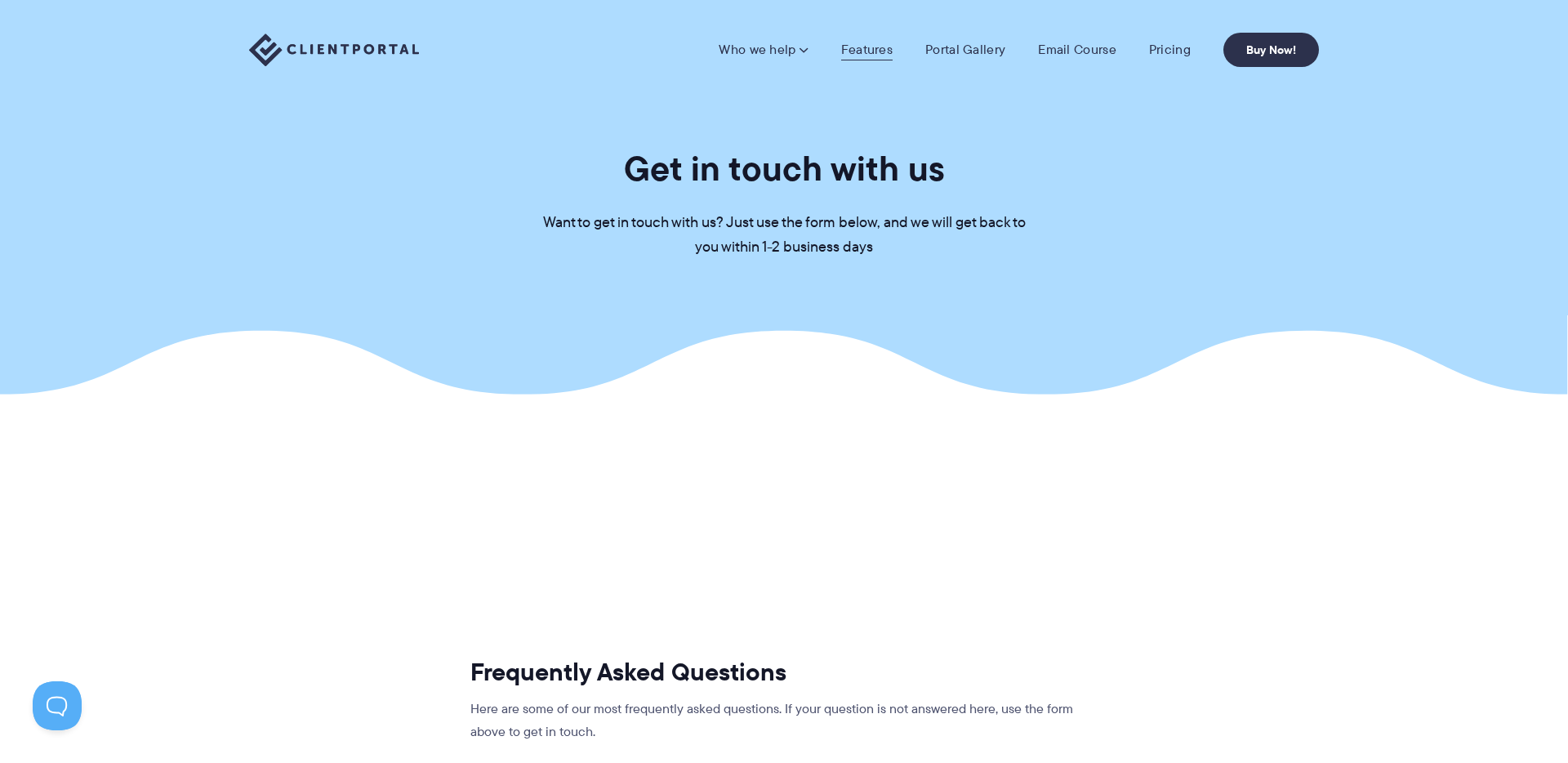
click at [878, 49] on link "Features" at bounding box center [867, 50] width 51 height 16
click at [1088, 48] on link "Email Course" at bounding box center [1077, 50] width 79 height 16
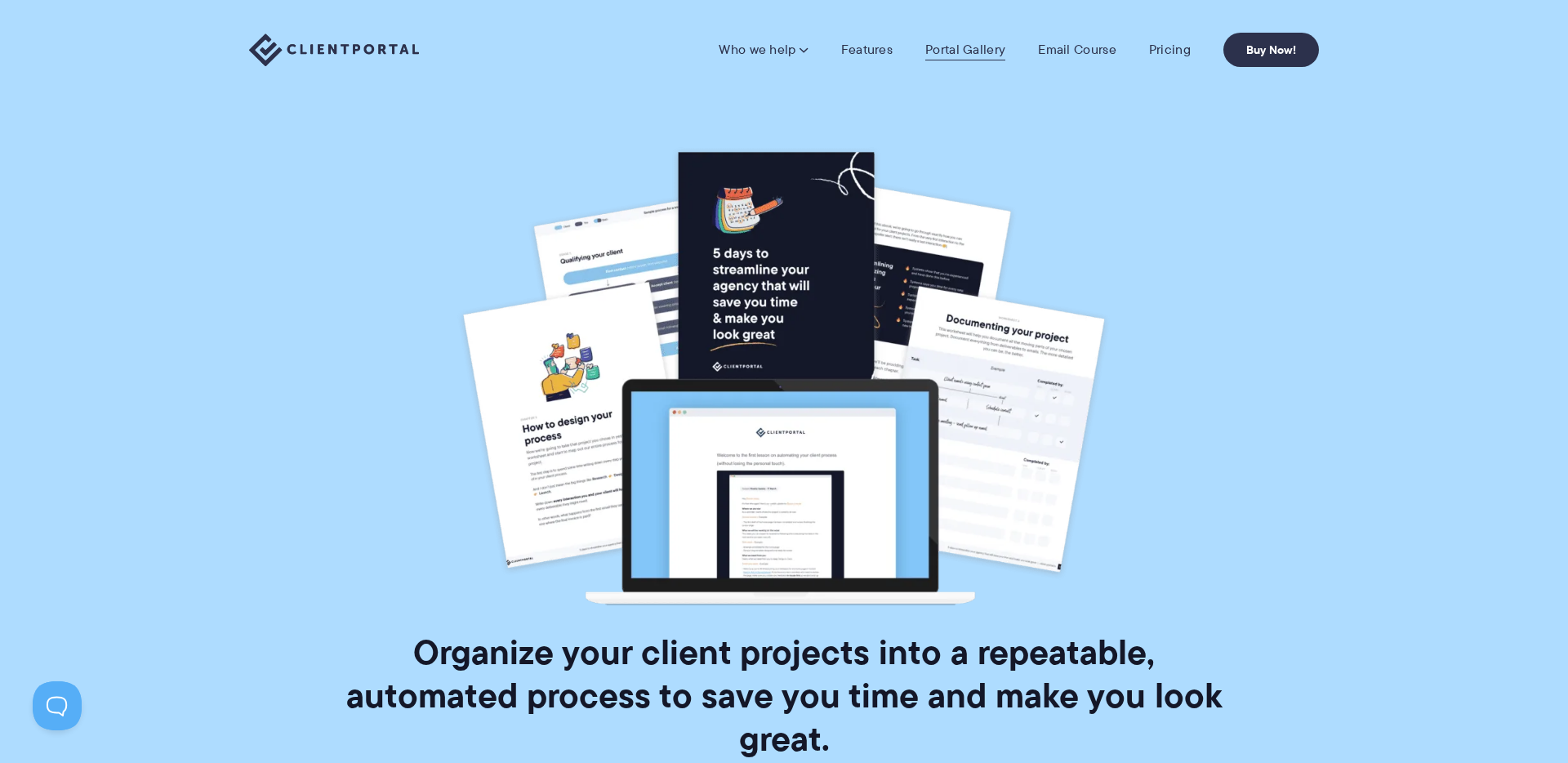
click at [955, 52] on link "Portal Gallery" at bounding box center [965, 50] width 80 height 16
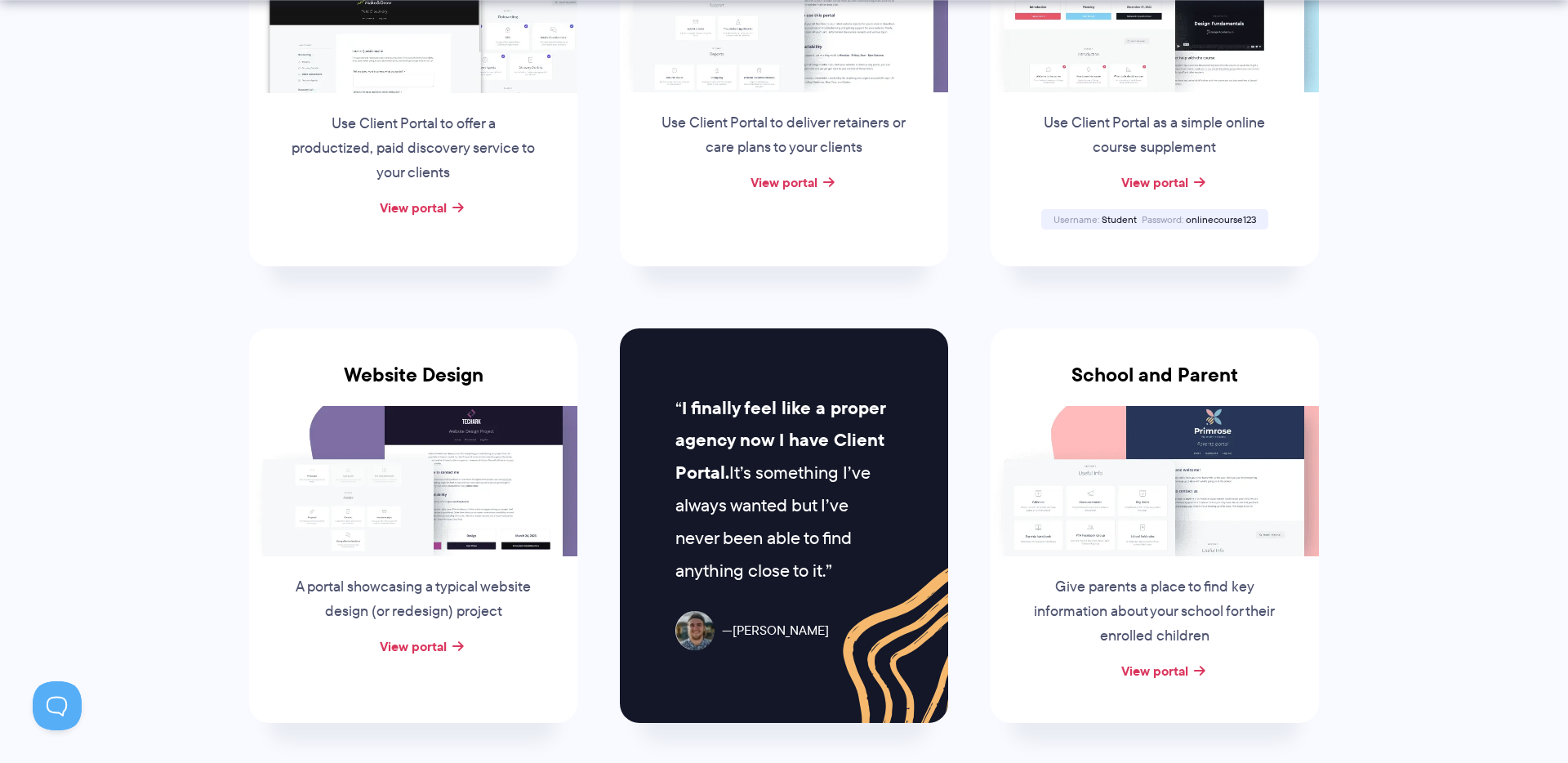
scroll to position [515, 0]
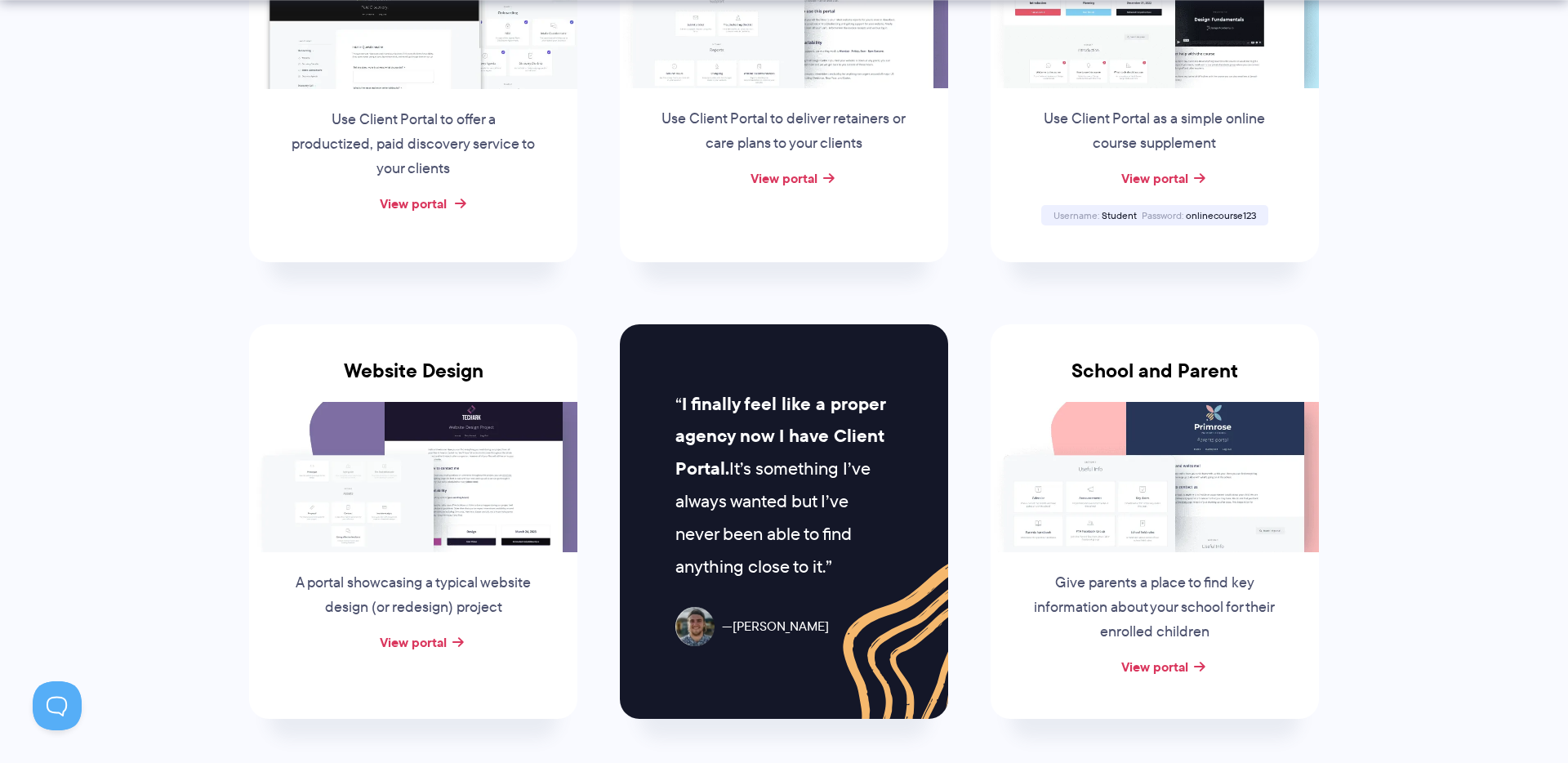
click at [426, 204] on link "View portal" at bounding box center [412, 203] width 67 height 19
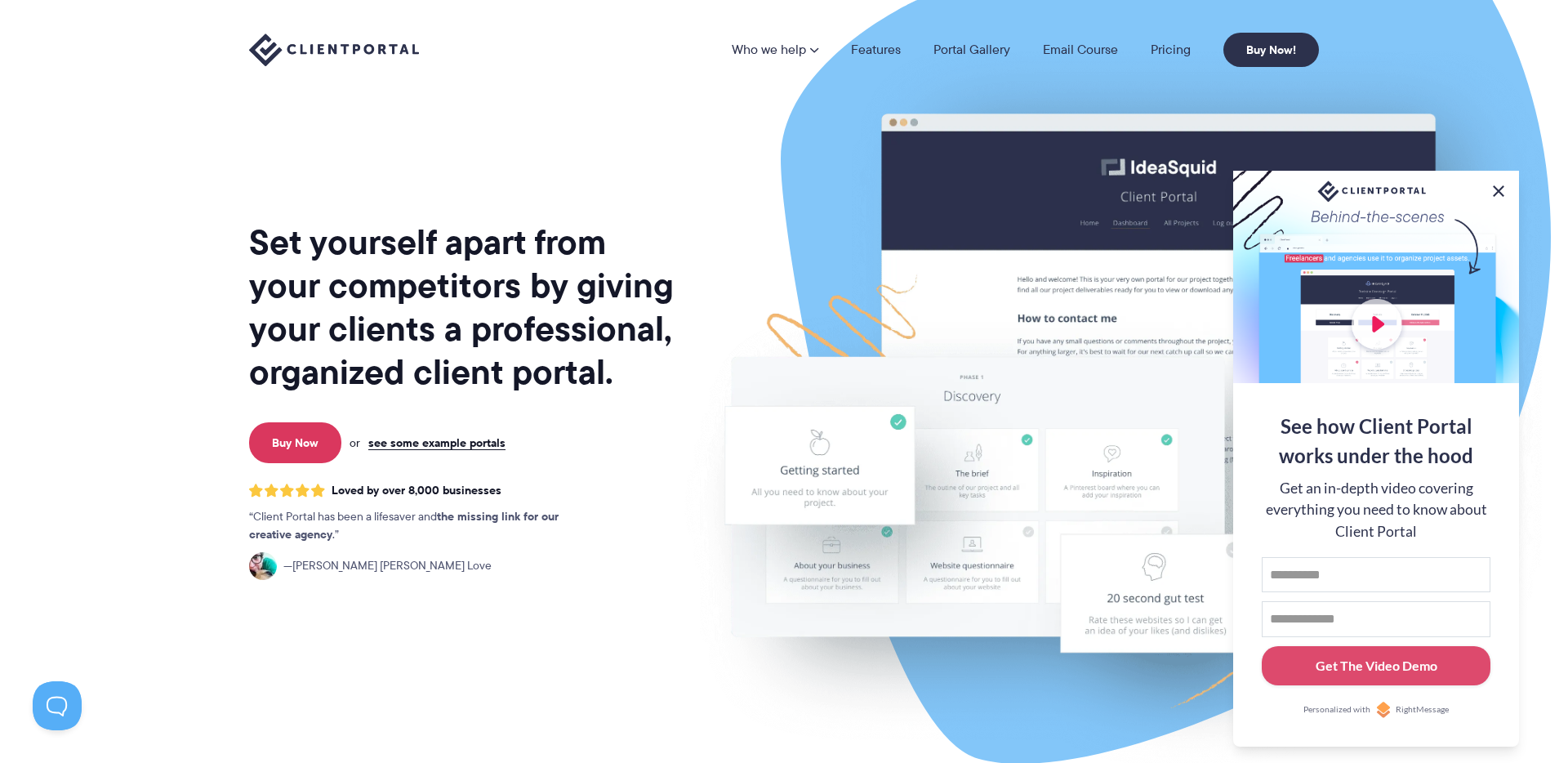
click at [1498, 189] on button at bounding box center [1498, 190] width 19 height 19
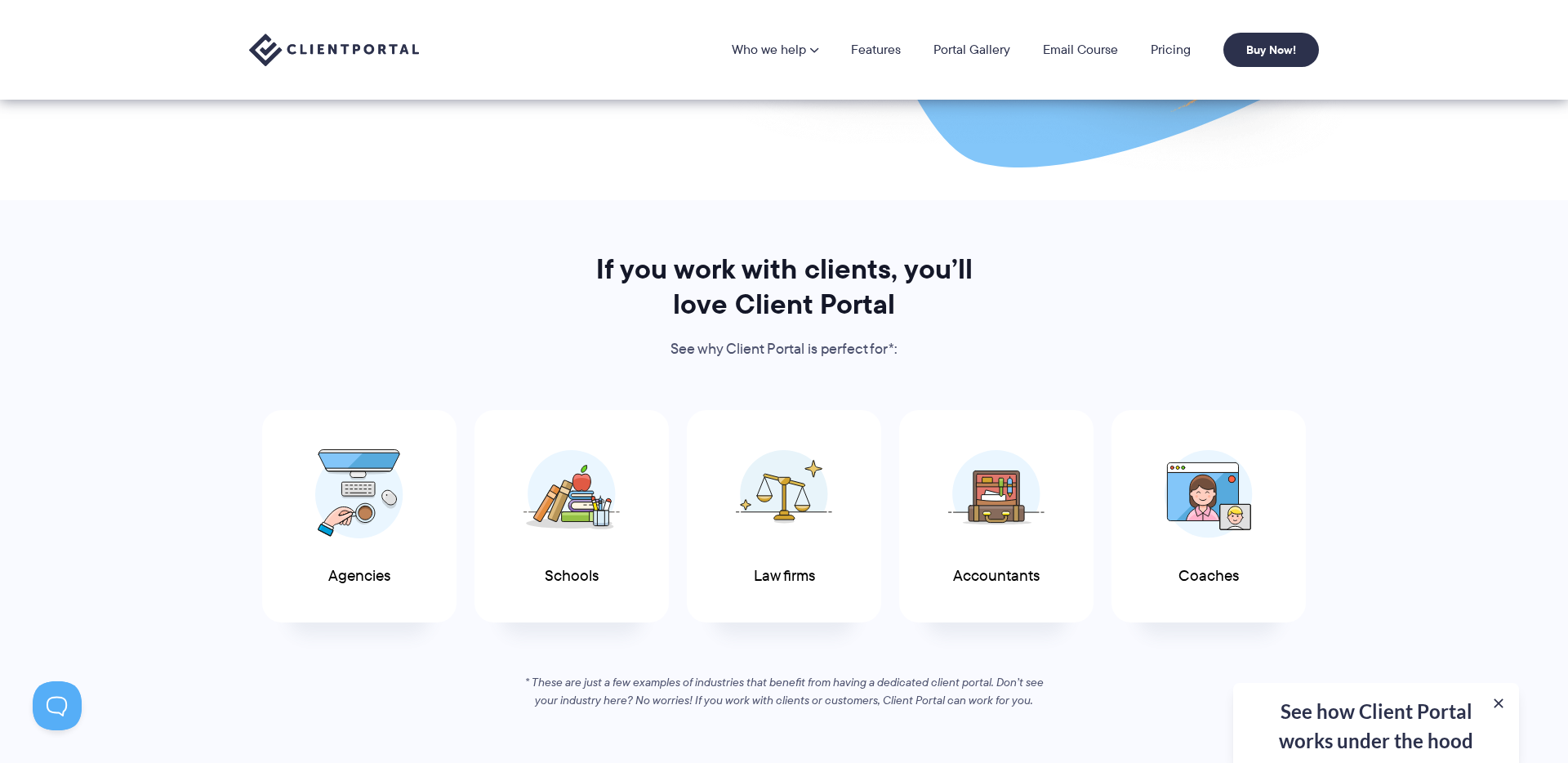
scroll to position [596, 0]
click at [1083, 53] on link "Email Course" at bounding box center [1080, 49] width 75 height 13
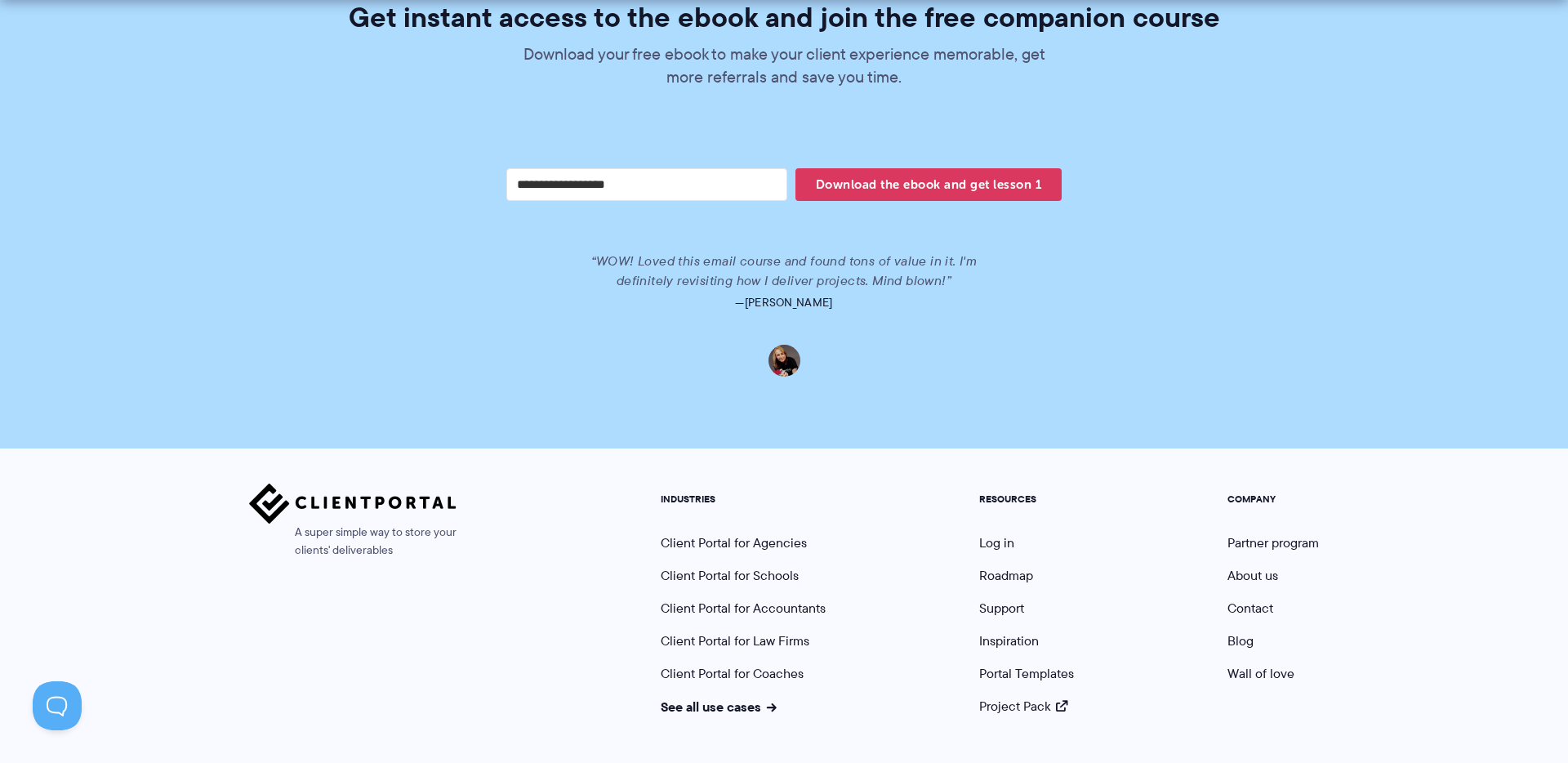
scroll to position [3385, 0]
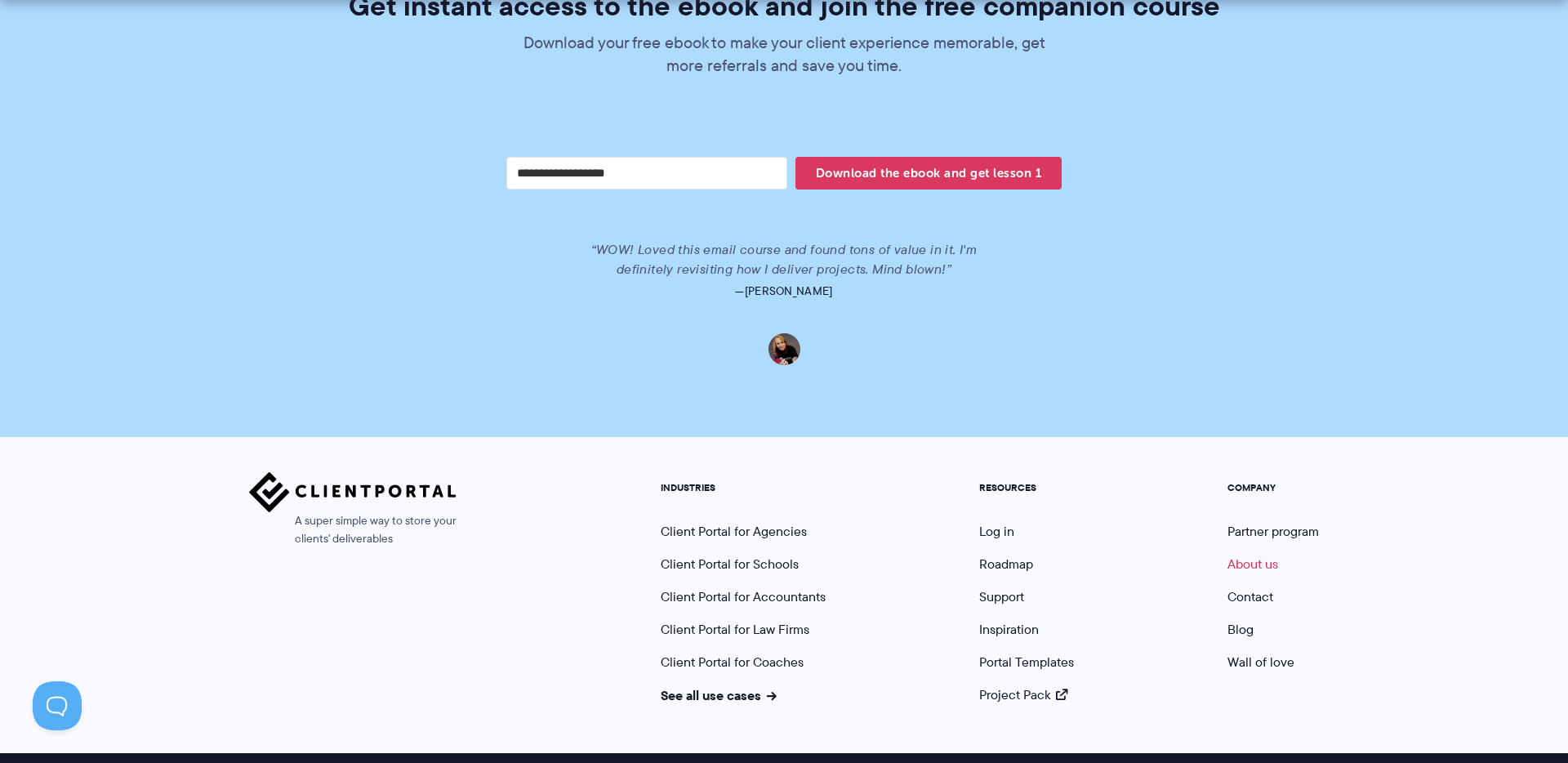
click at [1251, 554] on link "About us" at bounding box center [1252, 564] width 50 height 19
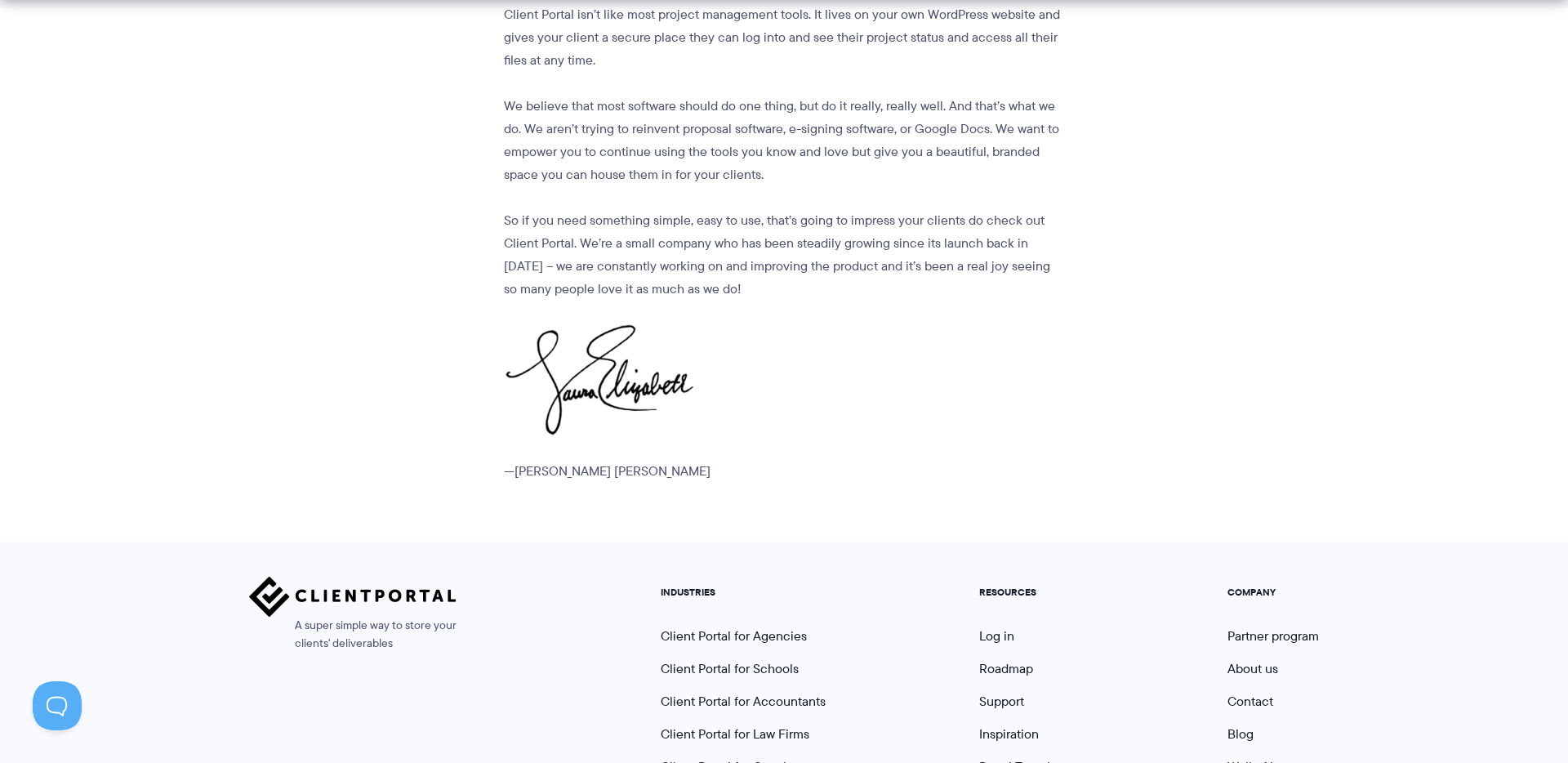
scroll to position [1992, 0]
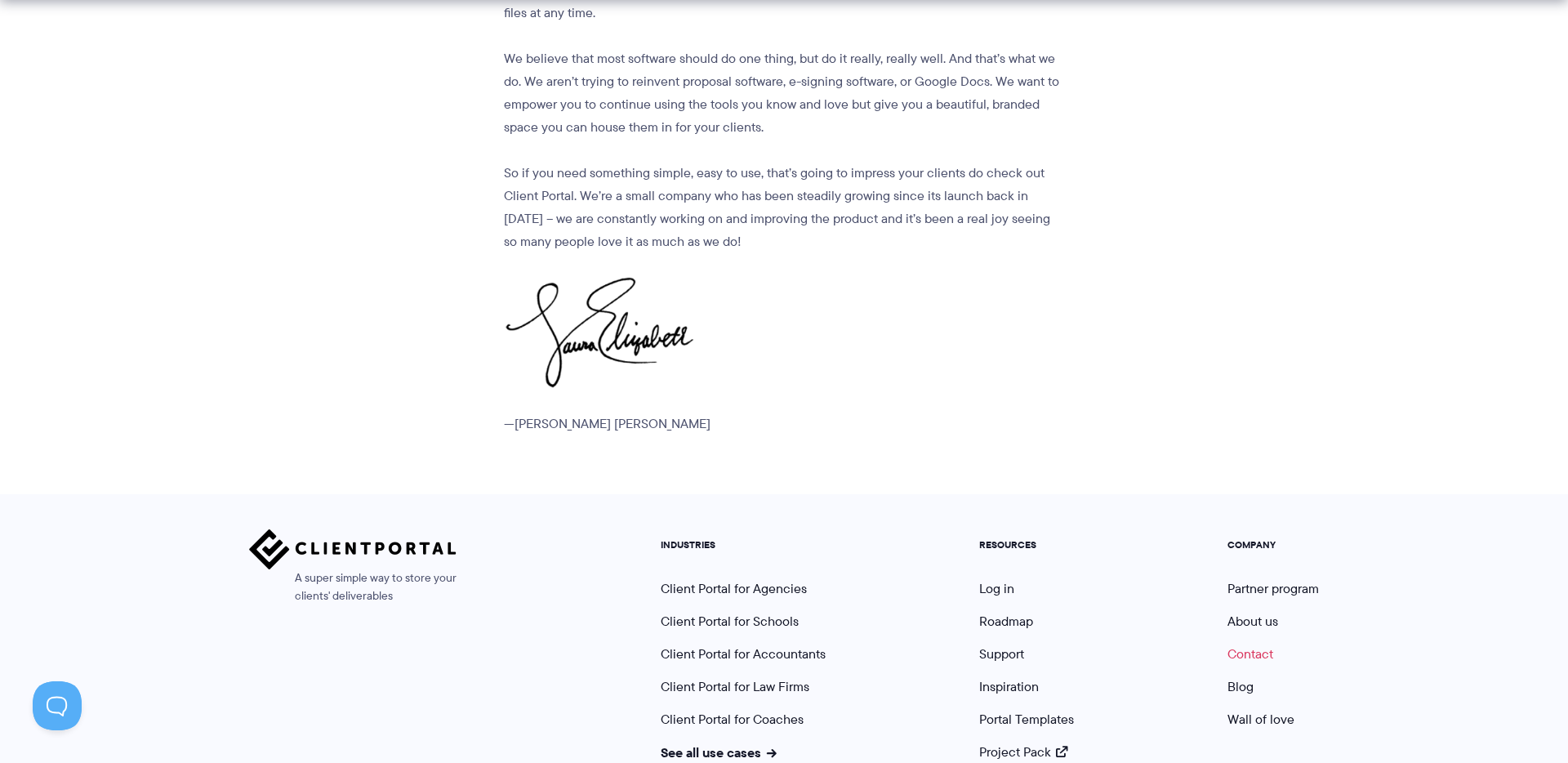
click at [1263, 645] on link "Contact" at bounding box center [1250, 654] width 46 height 19
